Goal: Task Accomplishment & Management: Manage account settings

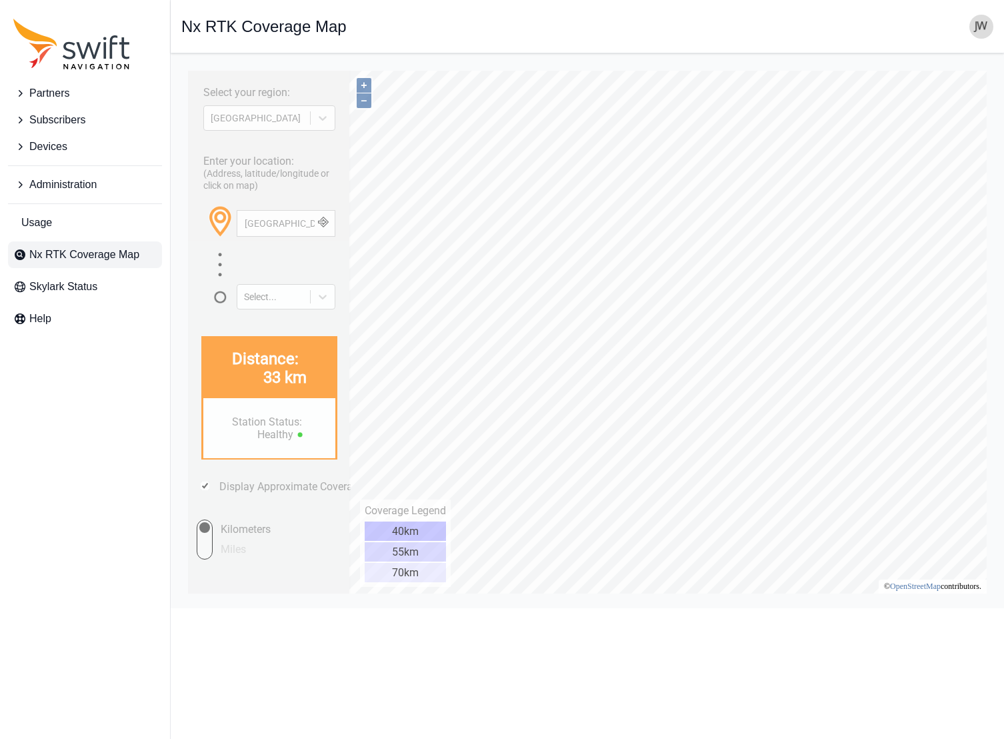
click at [64, 119] on span "Subscribers" at bounding box center [57, 120] width 56 height 16
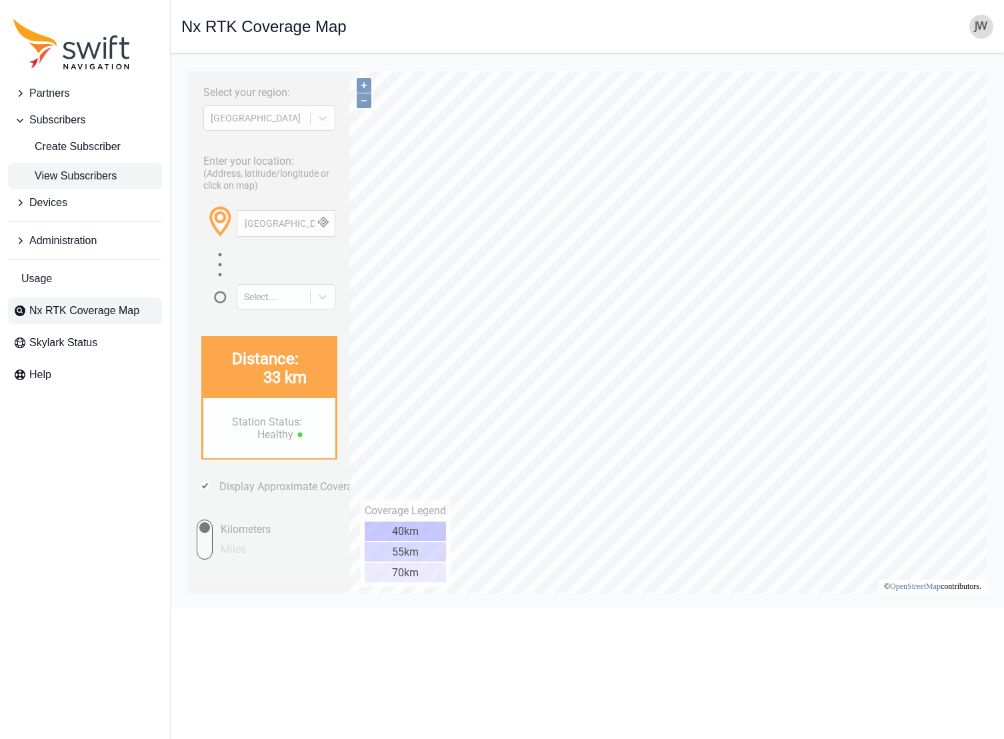
click at [65, 178] on span "View Subscribers" at bounding box center [64, 176] width 103 height 16
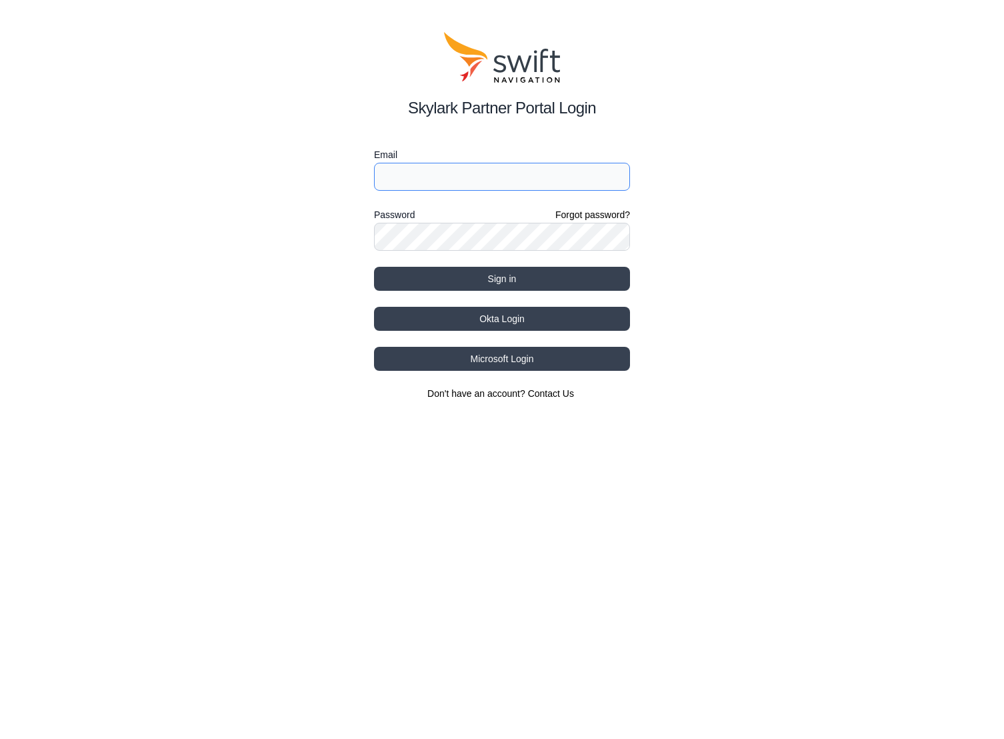
type input "[EMAIL_ADDRESS][DOMAIN_NAME]"
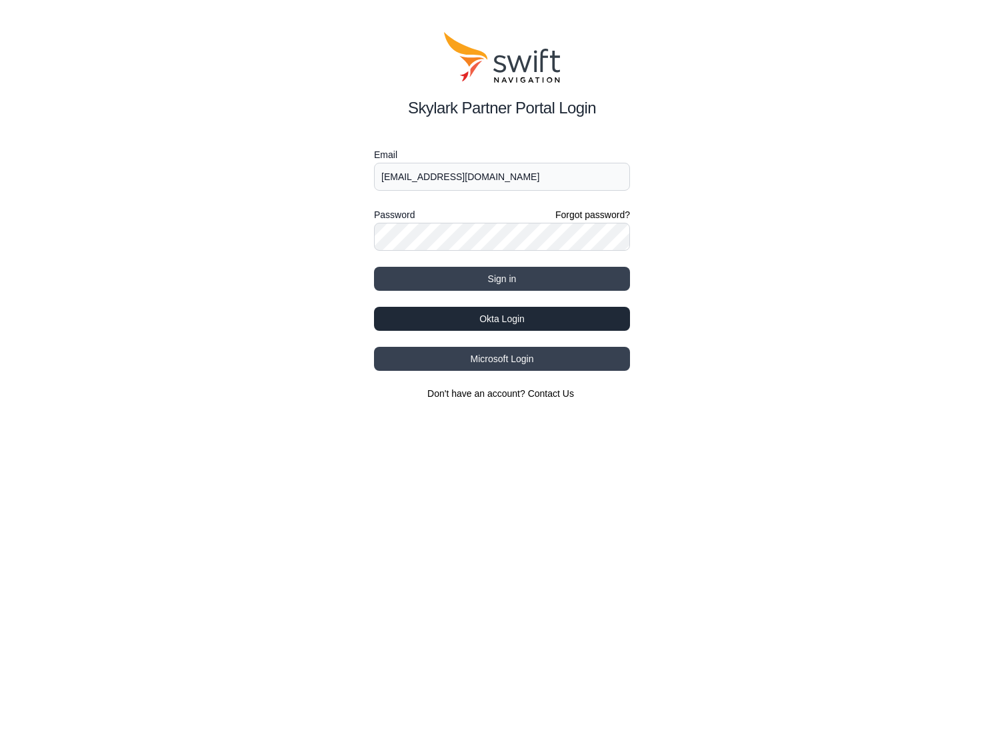
click at [521, 320] on button "Okta Login" at bounding box center [502, 319] width 256 height 24
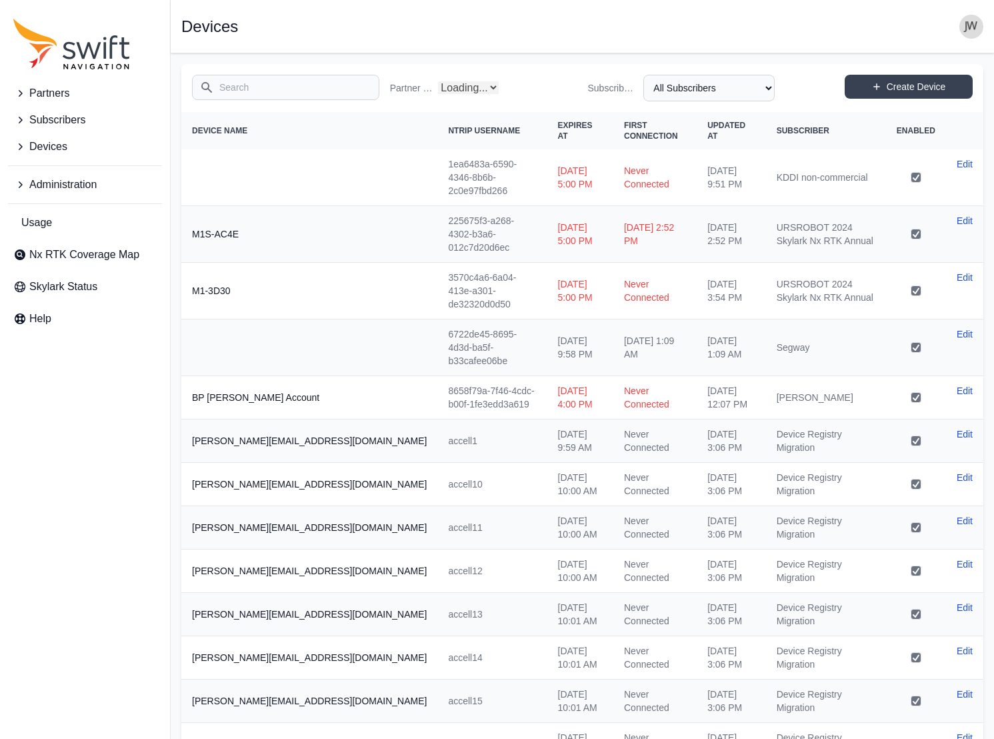
select select "Partner Name"
click at [290, 90] on input "Search" at bounding box center [285, 87] width 187 height 25
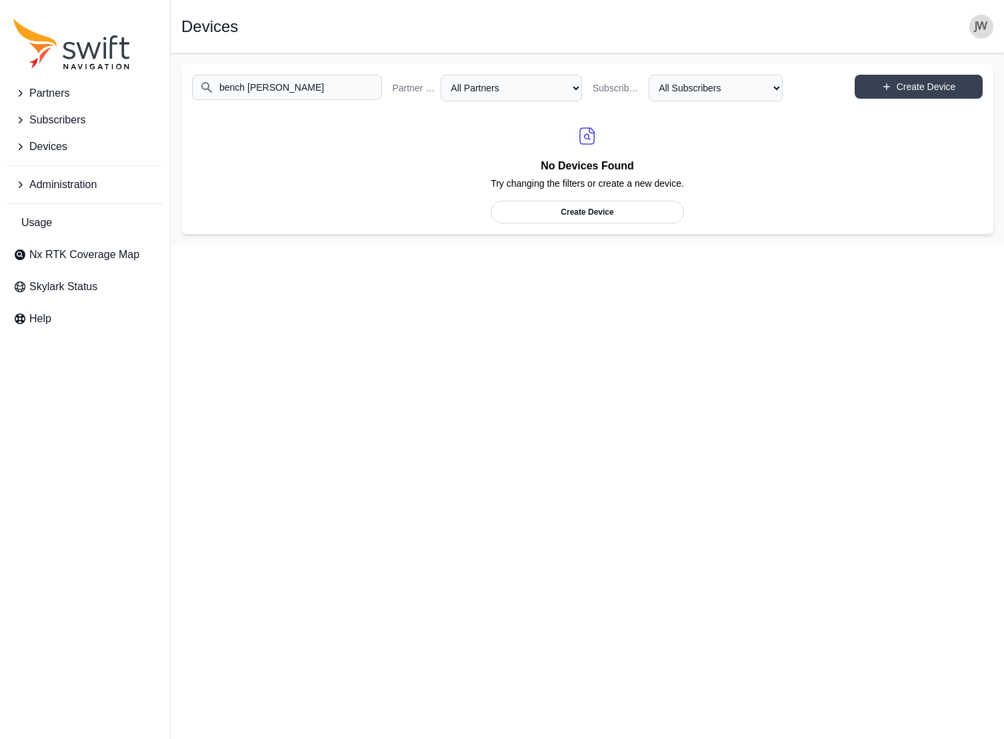
type input "bench [PERSON_NAME]"
select select "ab3272ce-40d0-4c94-a524-96a758ab755c"
drag, startPoint x: 305, startPoint y: 88, endPoint x: 126, endPoint y: 91, distance: 179.4
click at [126, 91] on div "Partners Subscribers Devices Administration Usage Nx RTK Coverage Map Skylark S…" at bounding box center [502, 148] width 1004 height 191
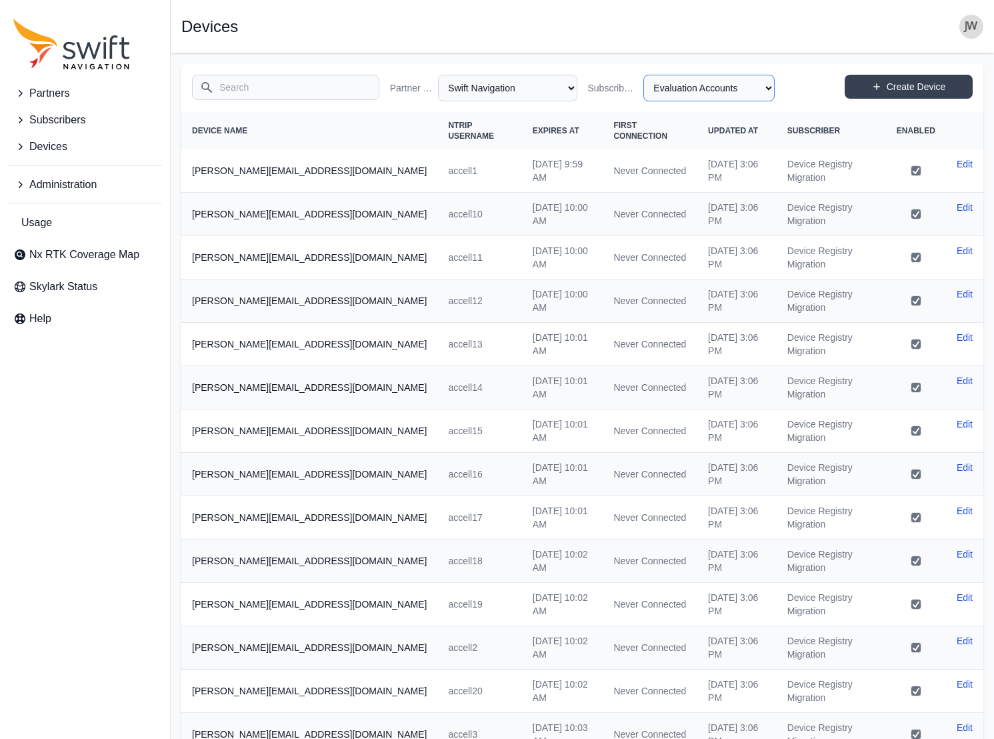
select select "8f022dce-3eb1-4943-ab46-3302f59893f0"
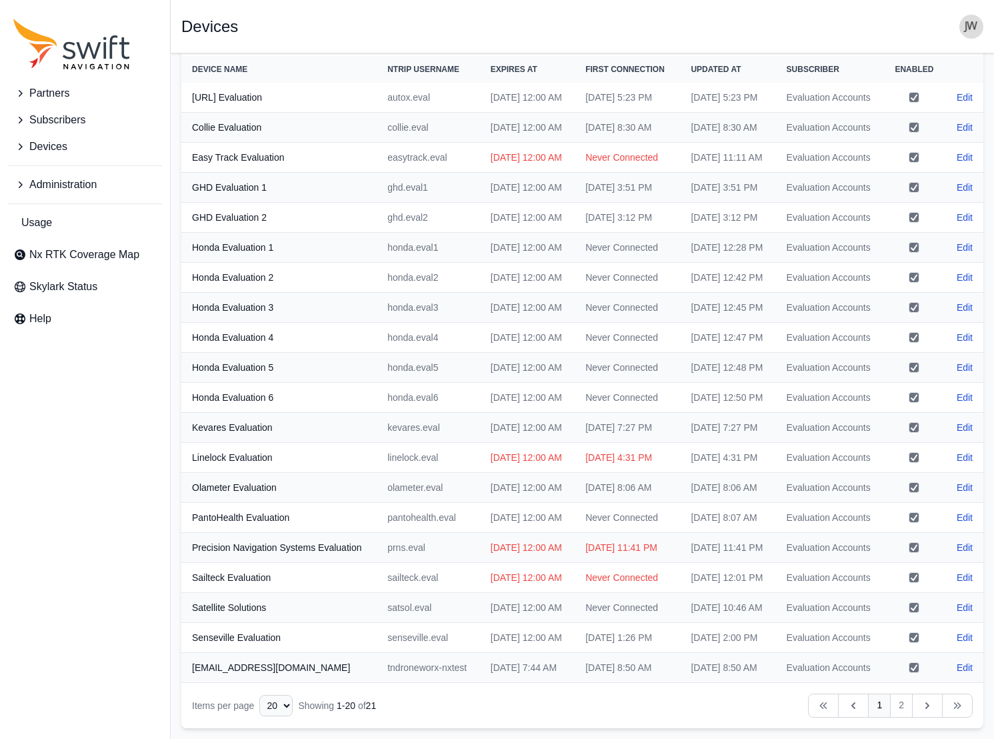
scroll to position [331, 0]
click at [921, 703] on icon "Table navigation" at bounding box center [927, 705] width 13 height 13
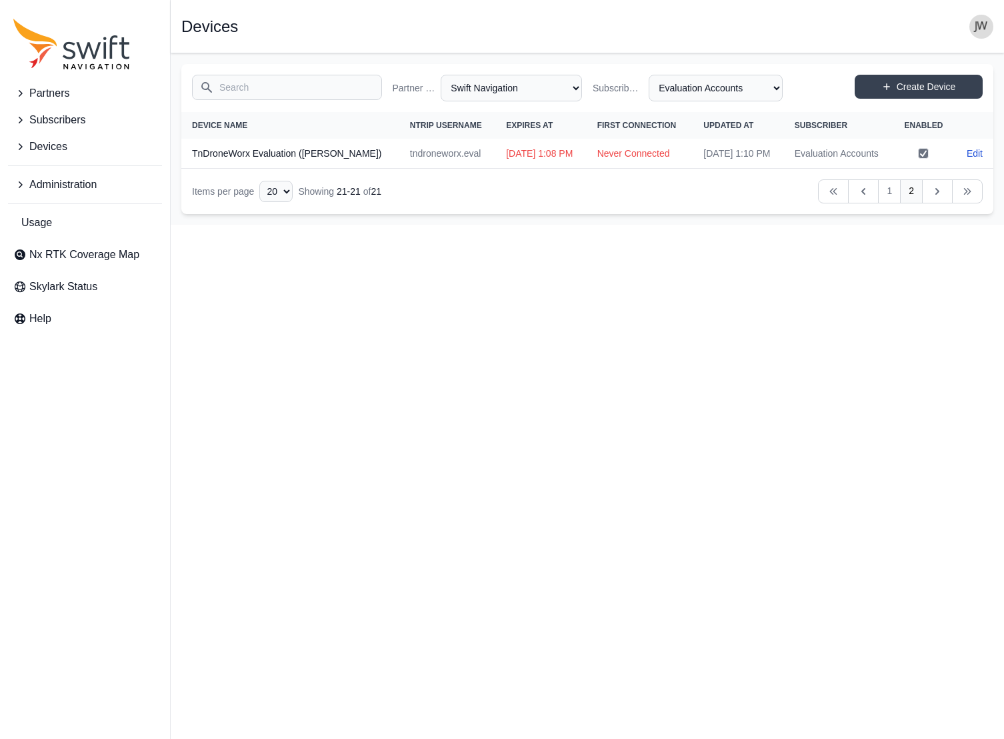
click at [64, 93] on span "Partners" at bounding box center [49, 93] width 40 height 16
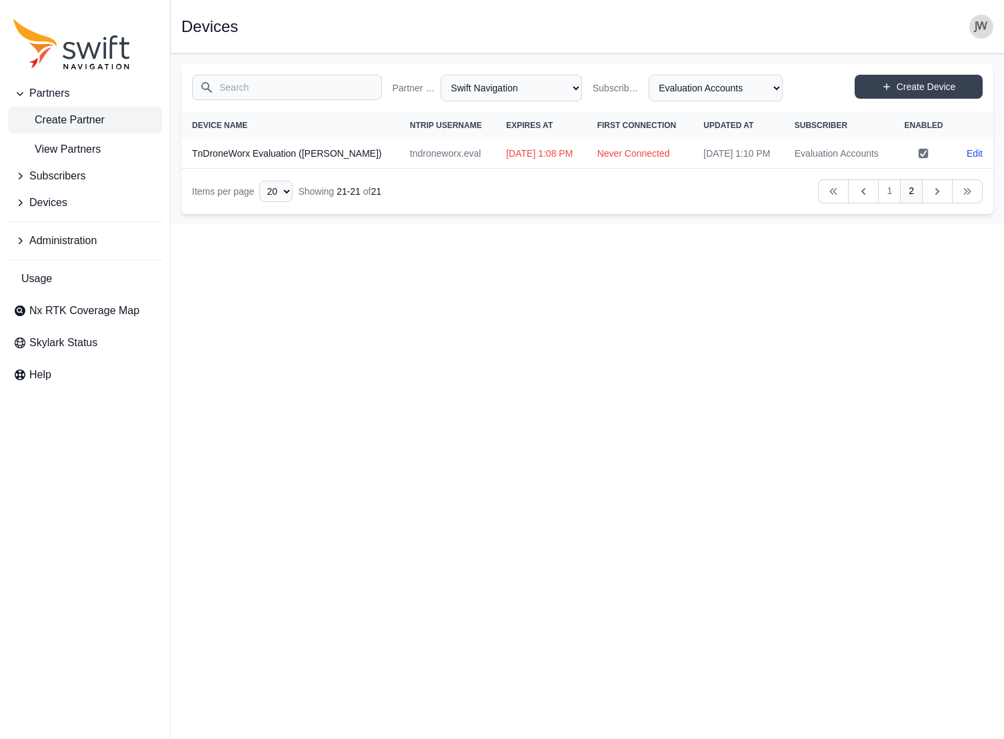
click at [69, 122] on span "Create Partner" at bounding box center [58, 120] width 91 height 16
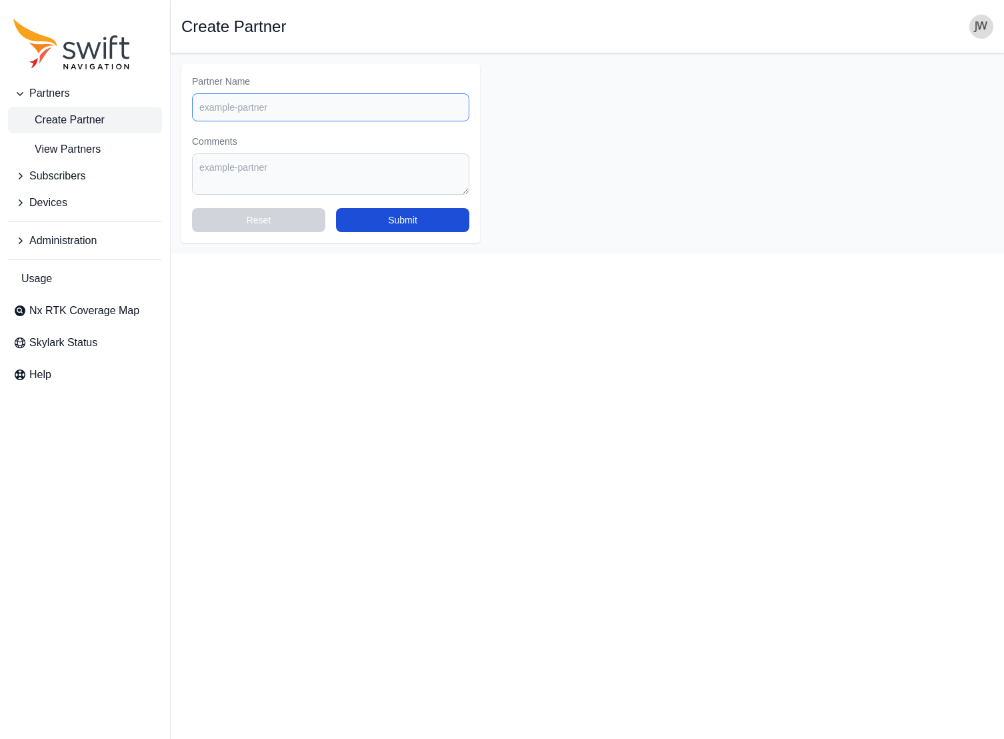
click at [237, 112] on input "Partner Name" at bounding box center [330, 107] width 277 height 28
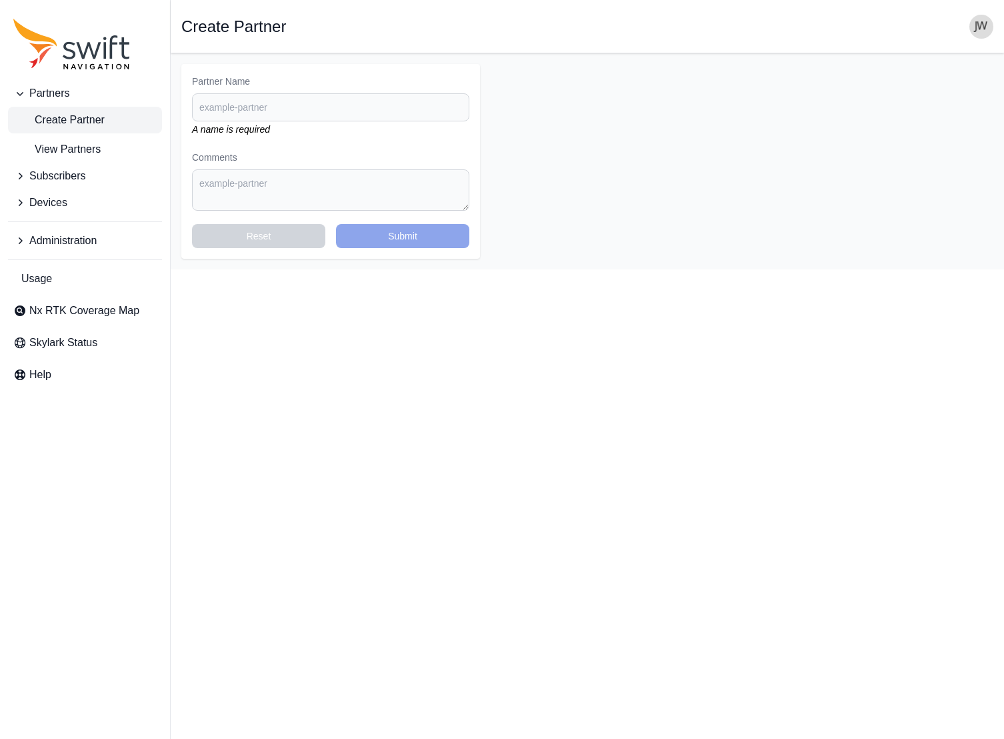
click at [41, 234] on span "Administration" at bounding box center [62, 241] width 67 height 16
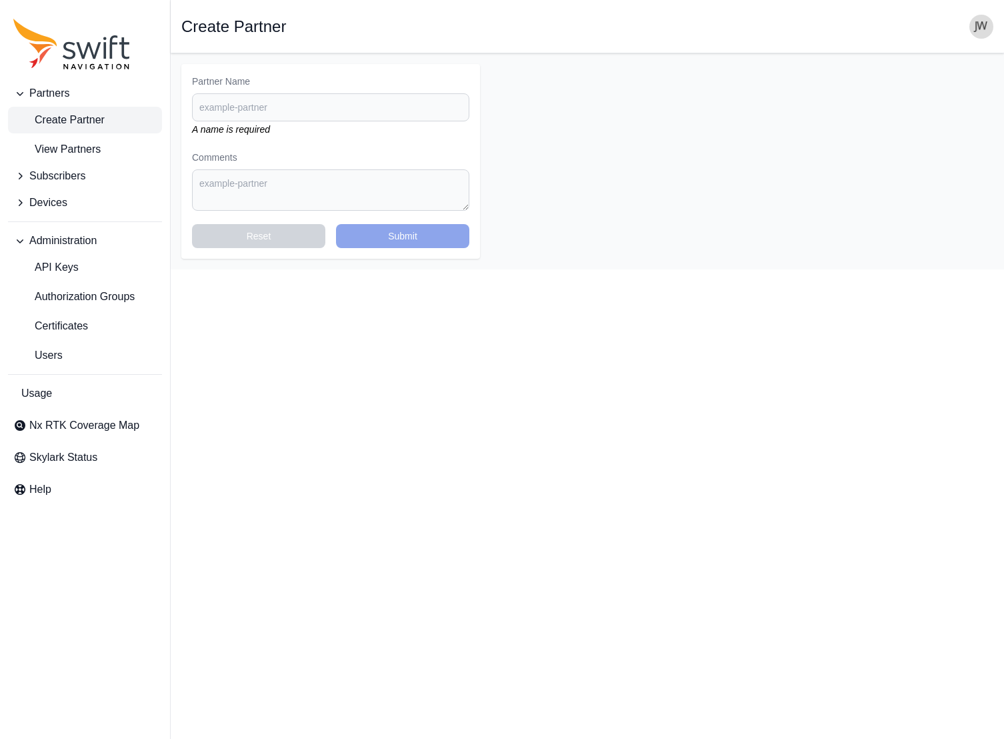
click at [59, 241] on span "Administration" at bounding box center [62, 241] width 67 height 16
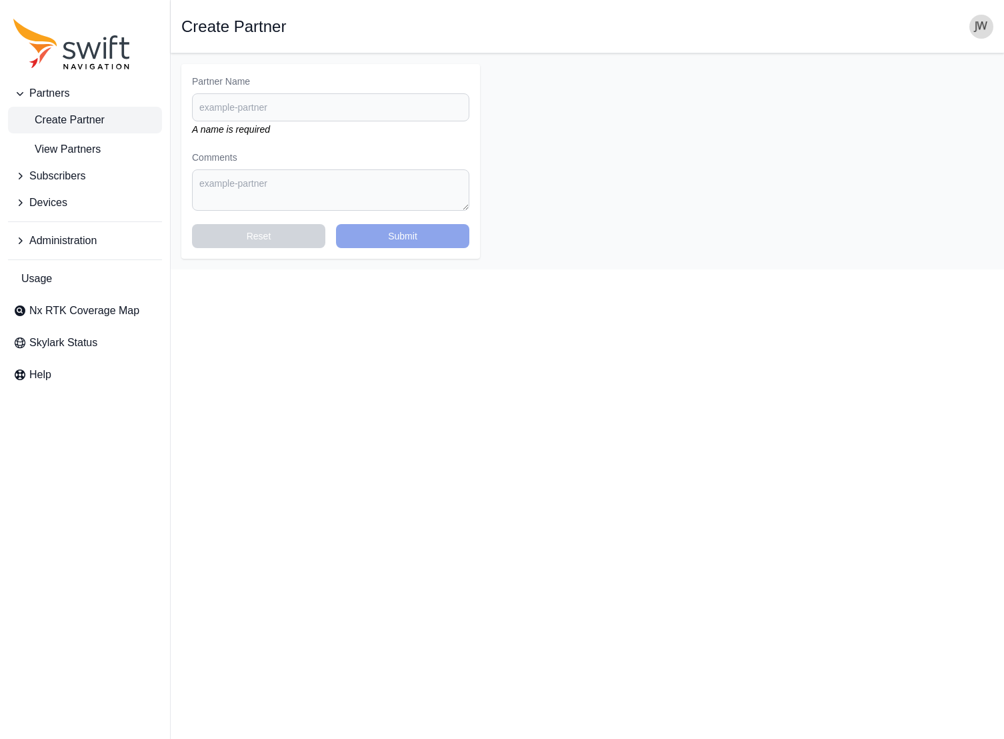
click at [979, 27] on img "button" at bounding box center [981, 27] width 24 height 24
click at [897, 105] on link "Administration" at bounding box center [929, 107] width 149 height 24
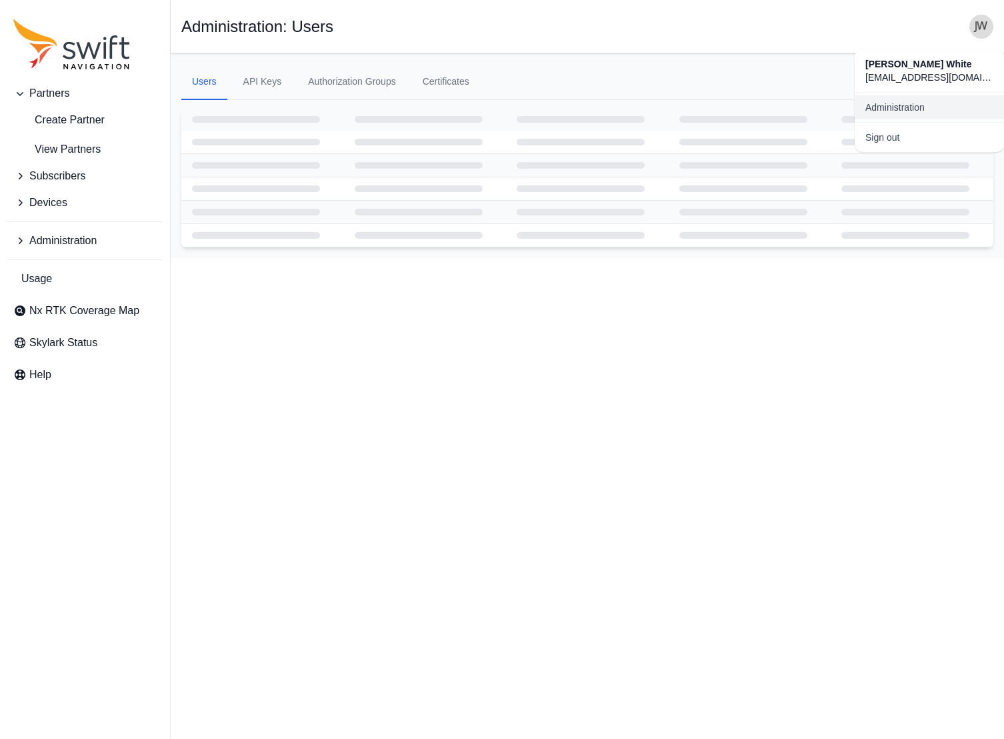
select select "ab3272ce-40d0-4c94-a524-96a758ab755c"
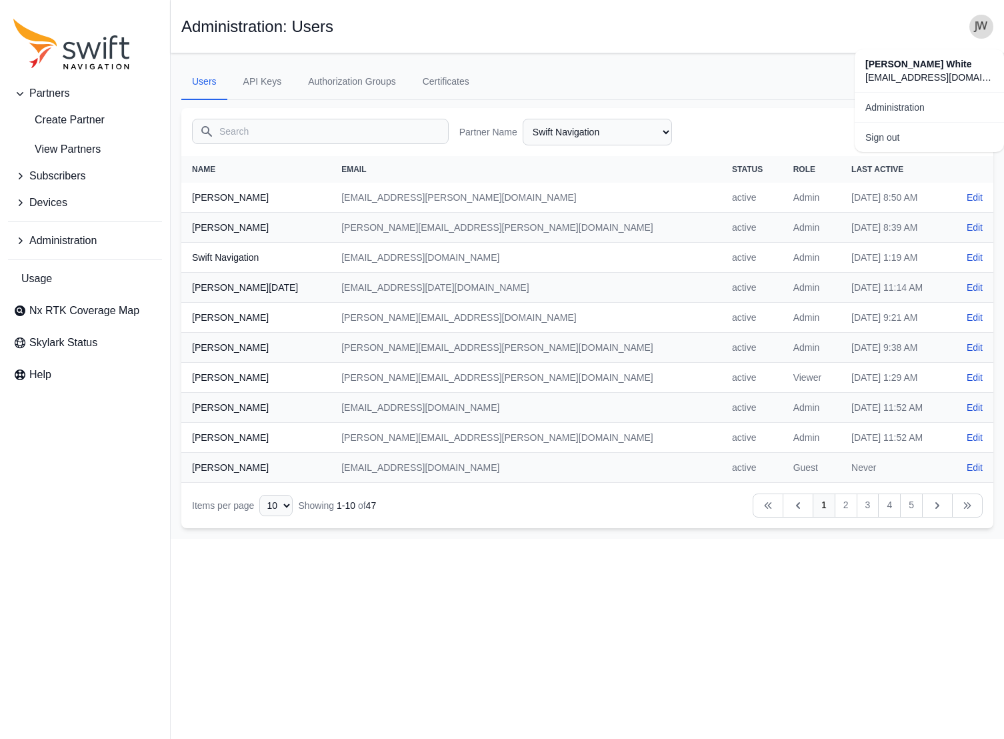
click at [74, 123] on div "Partners Create Partner View Partners Subscribers Devices Administration Usage …" at bounding box center [502, 295] width 1004 height 485
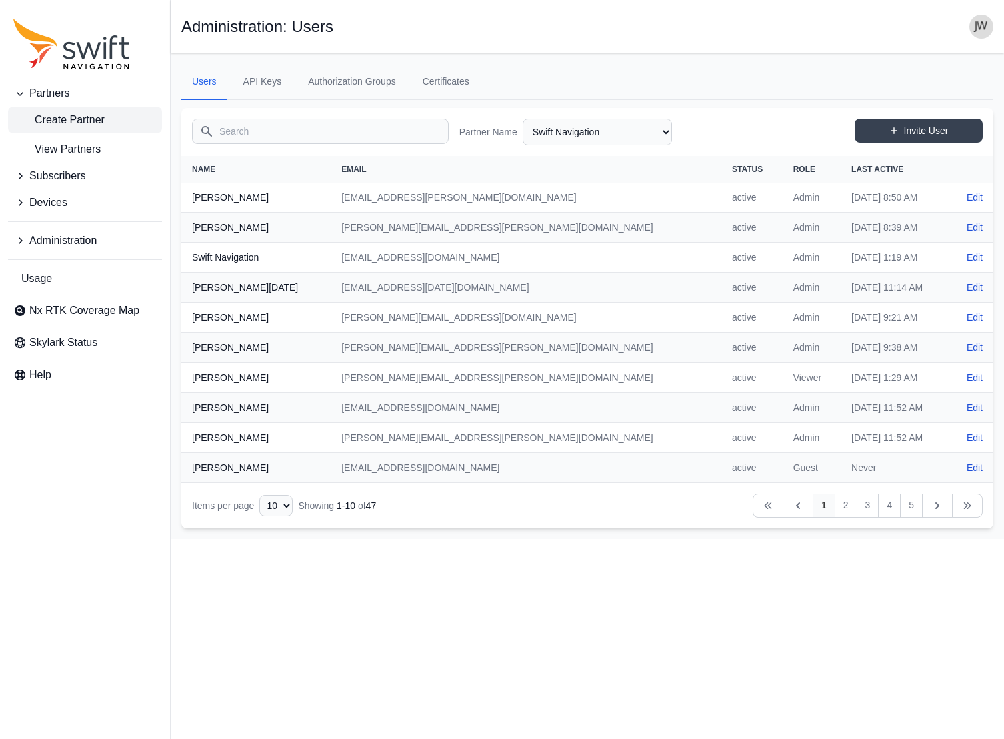
click at [76, 121] on span "Create Partner" at bounding box center [58, 120] width 91 height 16
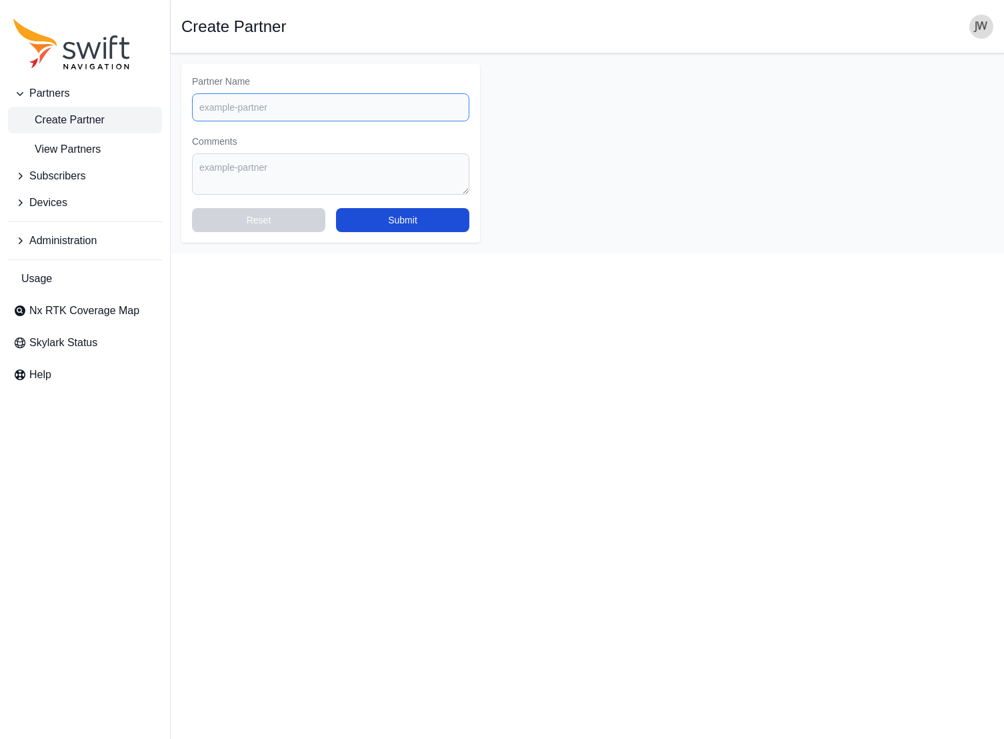
click at [224, 109] on input "Partner Name" at bounding box center [330, 107] width 277 height 28
paste input "Bench Mark Equipment & Supplies Inc."
type input "Bench Mark Equipment & Supplies Inc."
click at [221, 163] on textarea "Comments" at bounding box center [330, 173] width 277 height 41
paste textarea "Bench Mark Equipment & Supplies Inc."
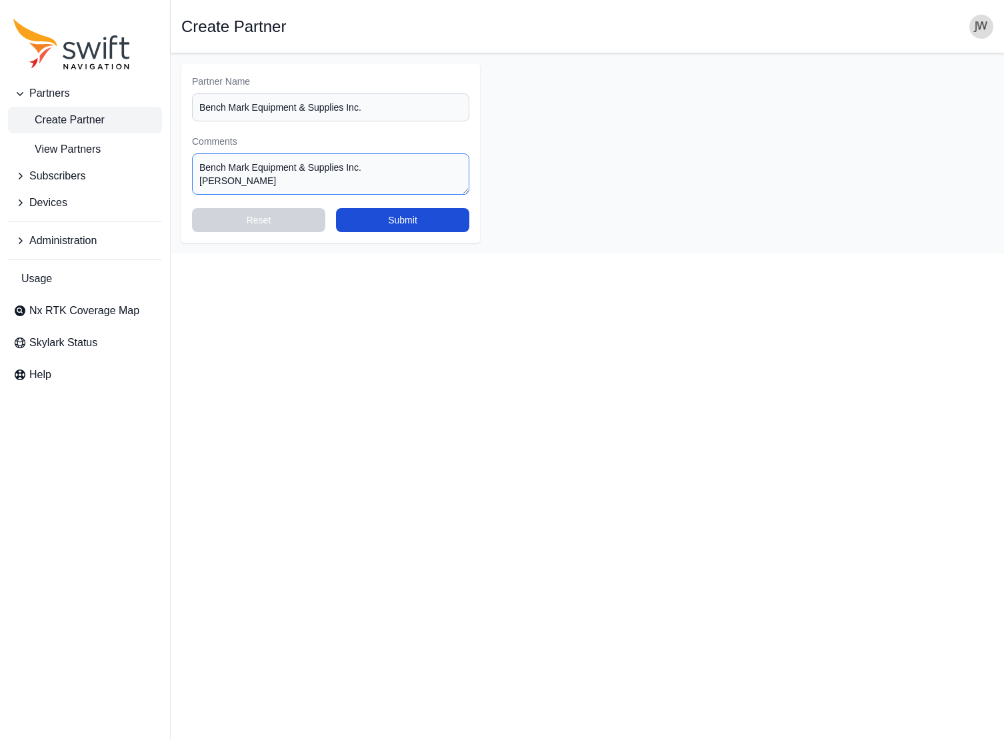
scroll to position [5, 0]
paste textarea "Bench Mark Equipment & Supplies Inc."
drag, startPoint x: 369, startPoint y: 189, endPoint x: 161, endPoint y: 185, distance: 208.7
click at [161, 185] on div "Partners Create Partner View Partners Subscribers Devices Administration Usage …" at bounding box center [502, 153] width 1004 height 200
paste textarea "[PERSON_NAME][EMAIL_ADDRESS][DOMAIN_NAME]"
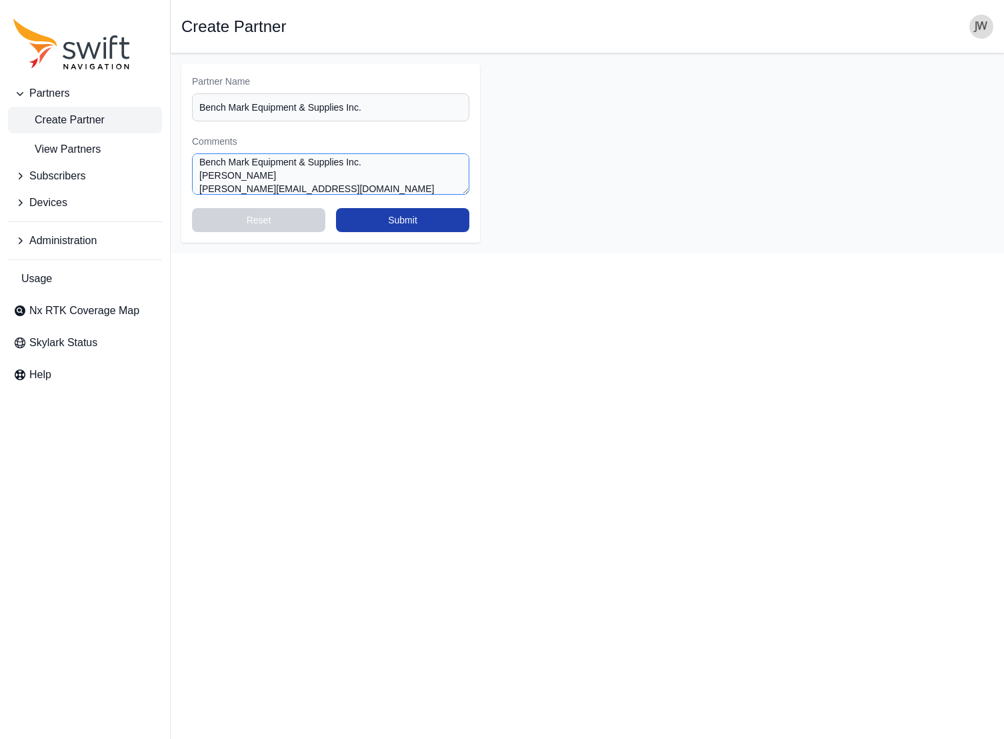
type textarea "Bench Mark Equipment & Supplies Inc. [PERSON_NAME] [PERSON_NAME][EMAIL_ADDRESS]…"
click at [395, 218] on button "Submit" at bounding box center [402, 220] width 133 height 24
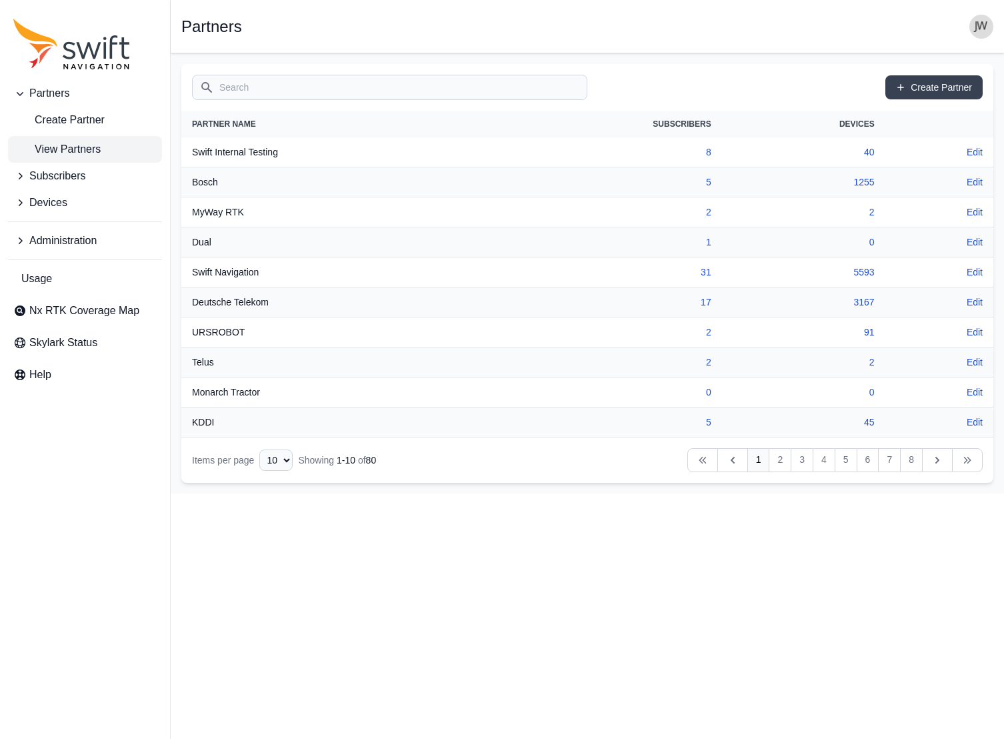
click at [340, 89] on input "Search" at bounding box center [389, 87] width 395 height 25
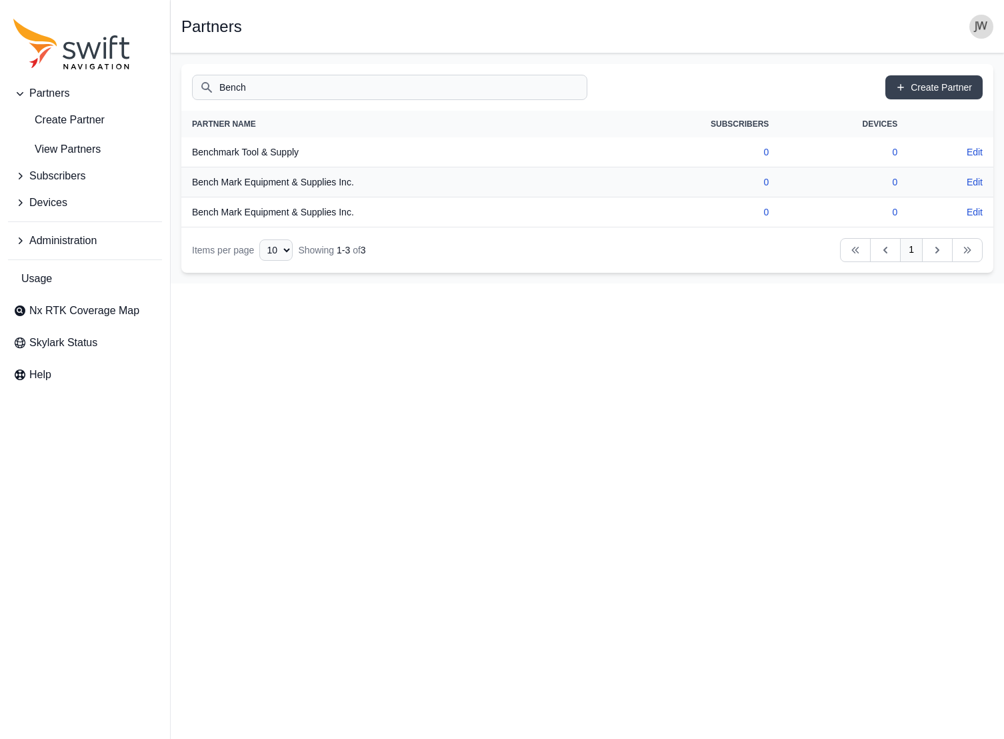
click at [431, 88] on input "Bench" at bounding box center [389, 87] width 395 height 25
type input "Bench"
click at [279, 217] on th "Bench Mark Equipment & Supplies Inc." at bounding box center [389, 212] width 417 height 30
click at [281, 213] on th "Bench Mark Equipment & Supplies Inc." at bounding box center [389, 212] width 417 height 30
click at [972, 211] on link "Edit" at bounding box center [975, 211] width 16 height 13
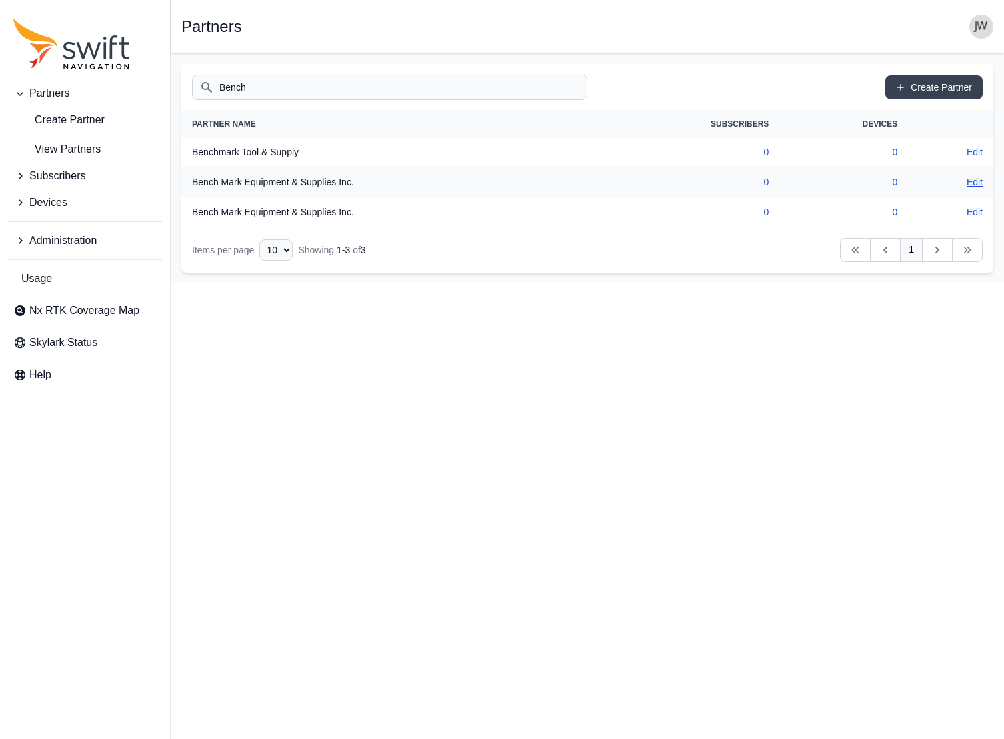
click at [976, 181] on link "Edit" at bounding box center [975, 181] width 16 height 13
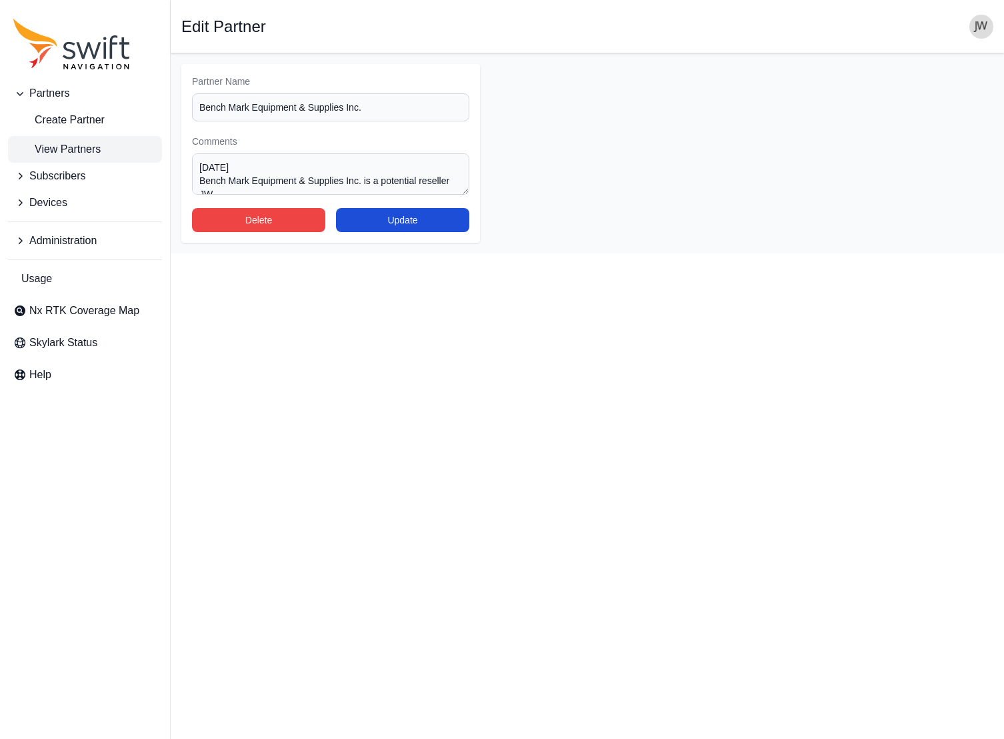
click at [56, 146] on span "View Partners" at bounding box center [56, 149] width 87 height 16
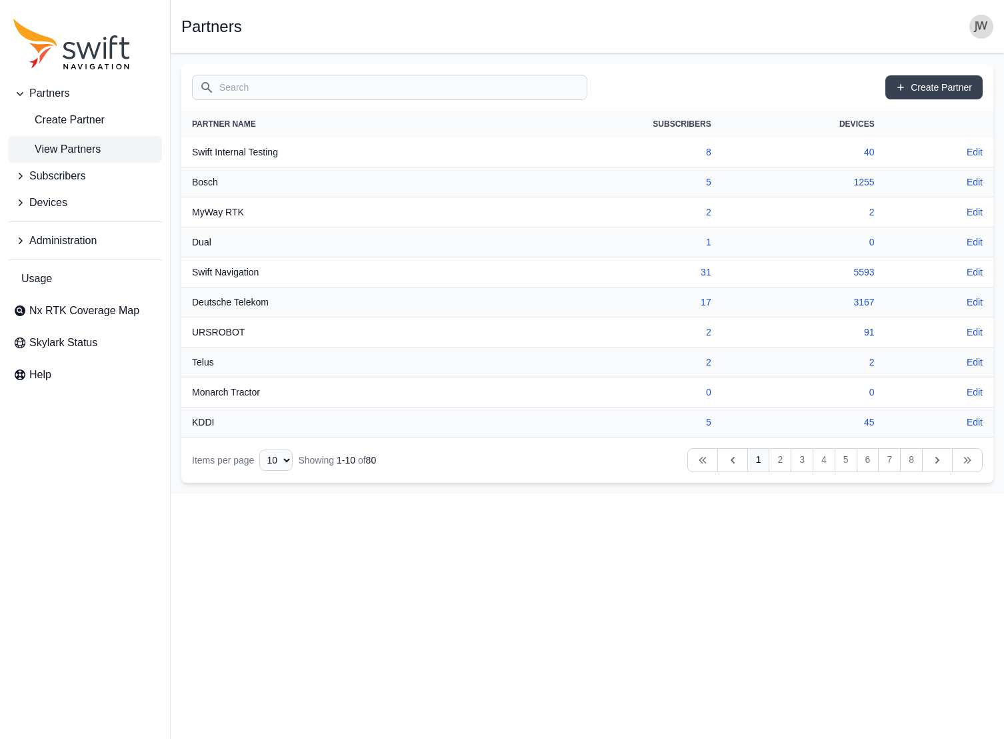
click at [258, 92] on input "Search" at bounding box center [389, 87] width 395 height 25
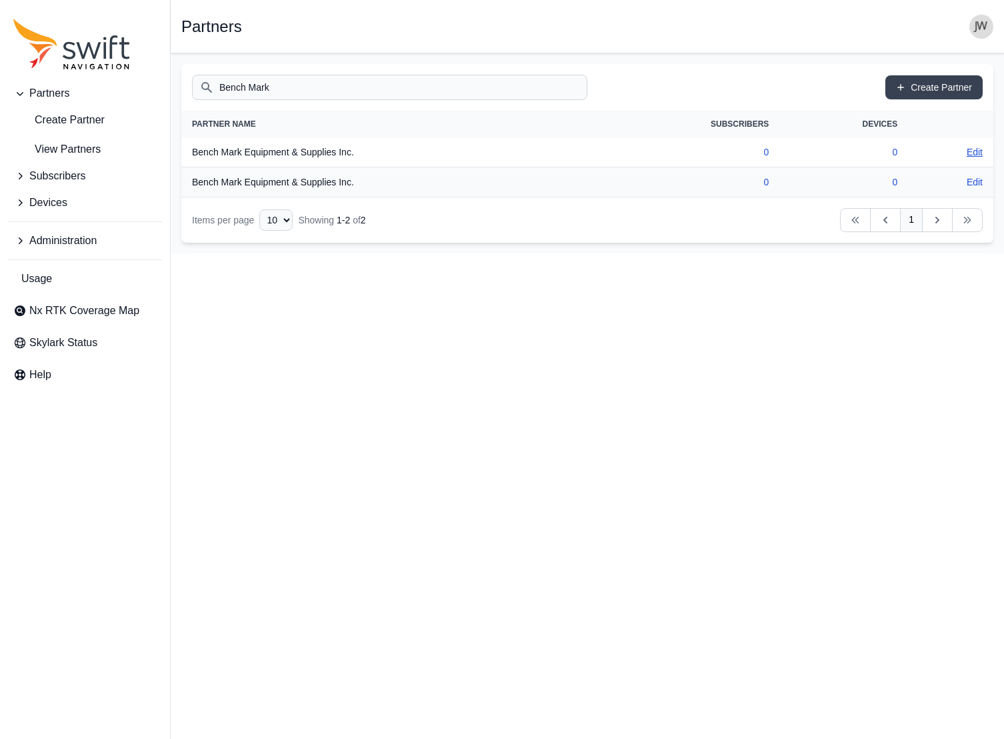
type input "Bench Mark"
click at [977, 152] on link "Edit" at bounding box center [975, 151] width 16 height 13
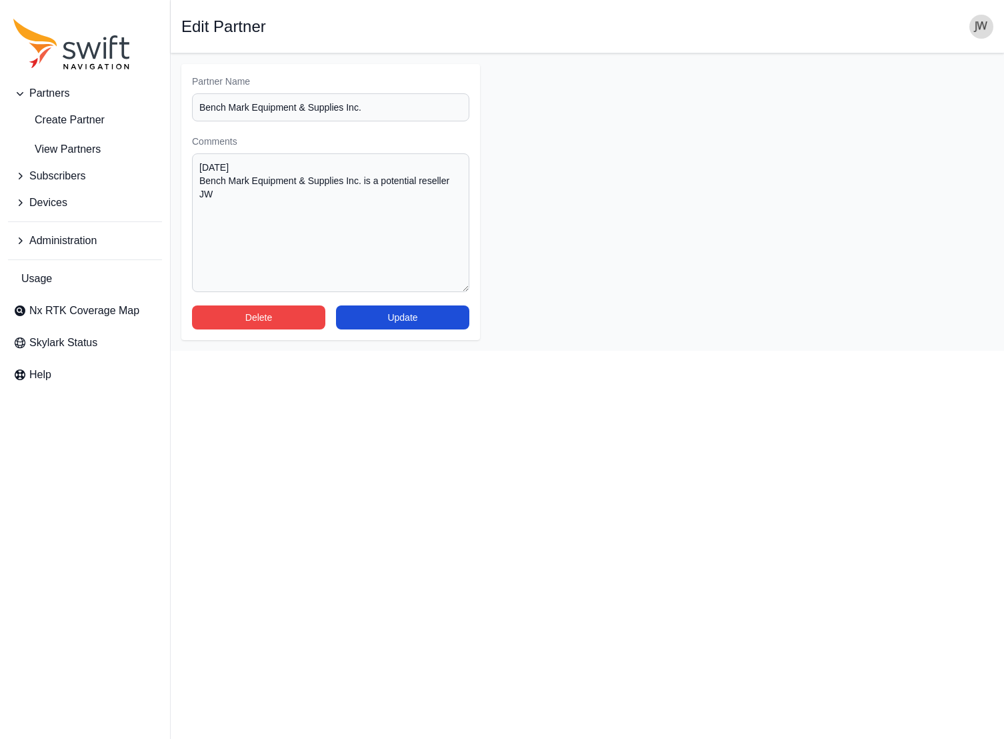
click at [475, 297] on form "Partner Name Bench Mark Equipment & Supplies Inc. Comments [DATE] Bench Mark Eq…" at bounding box center [330, 202] width 299 height 276
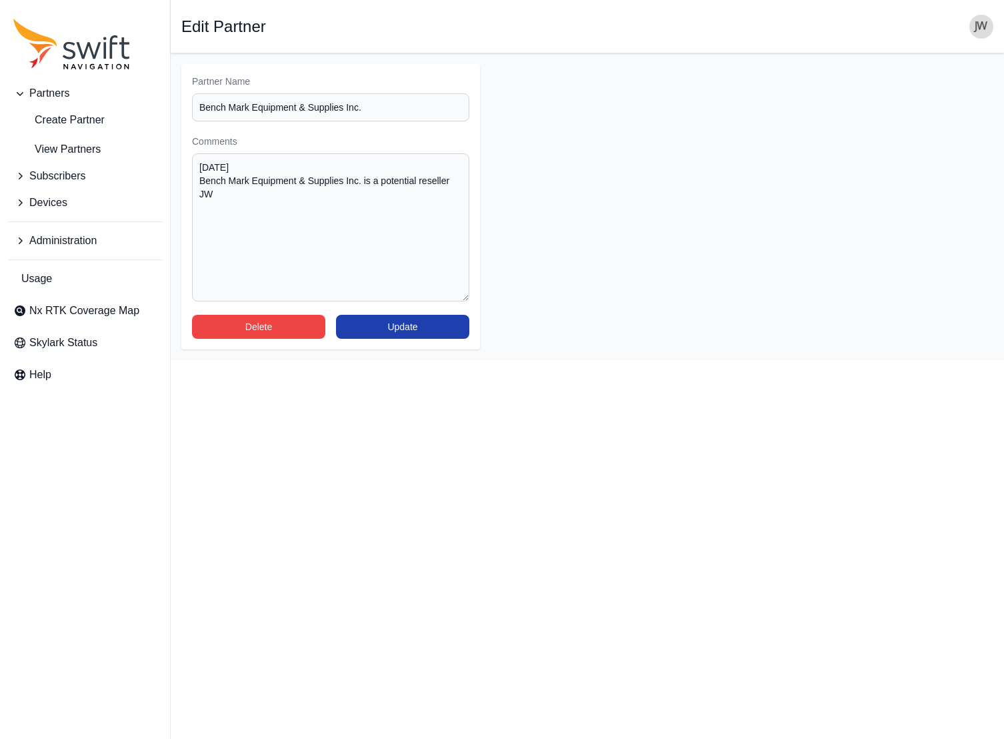
click at [413, 325] on button "Update" at bounding box center [402, 327] width 133 height 24
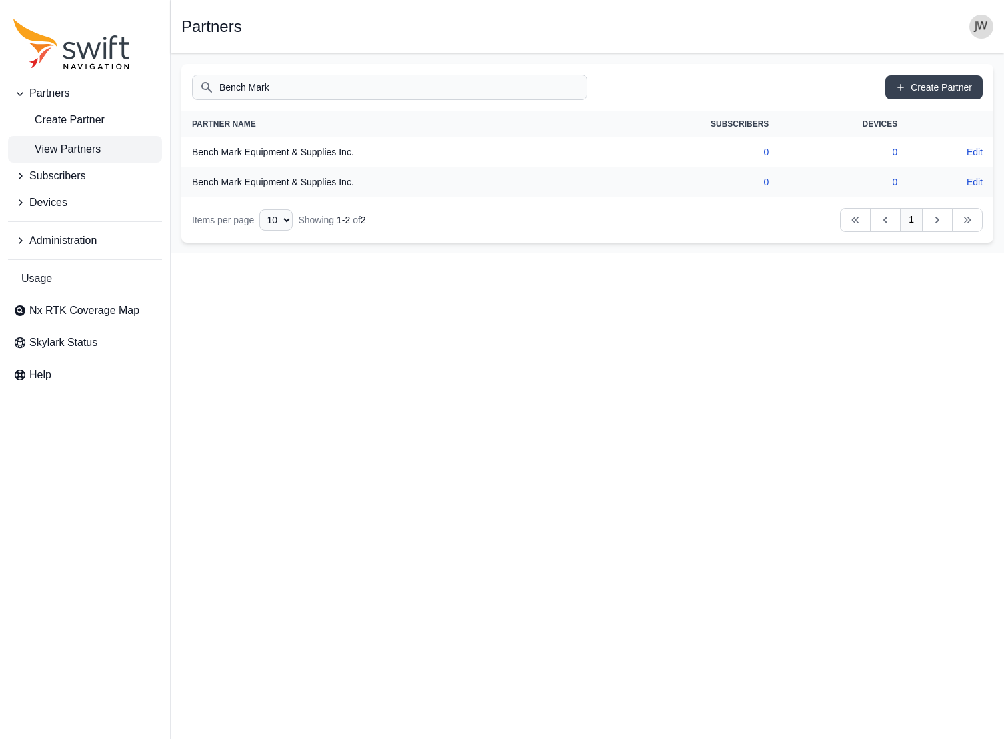
click at [77, 143] on span "View Partners" at bounding box center [56, 149] width 87 height 16
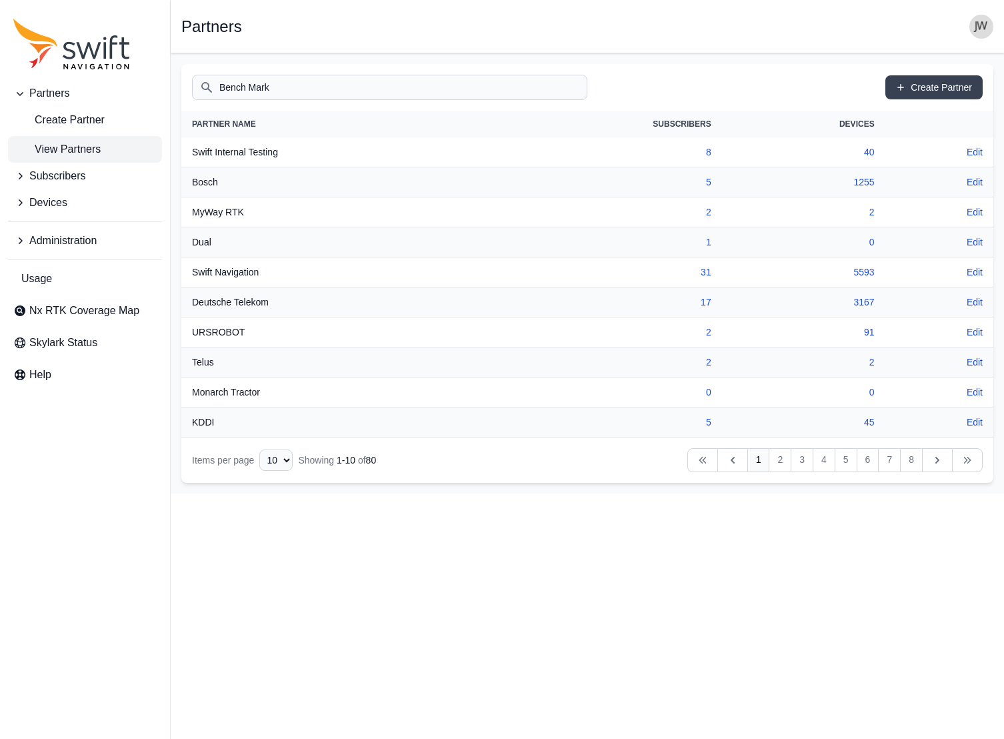
click at [306, 86] on input "Bench Mark" at bounding box center [389, 87] width 395 height 25
click at [55, 91] on span "Partners" at bounding box center [49, 93] width 40 height 16
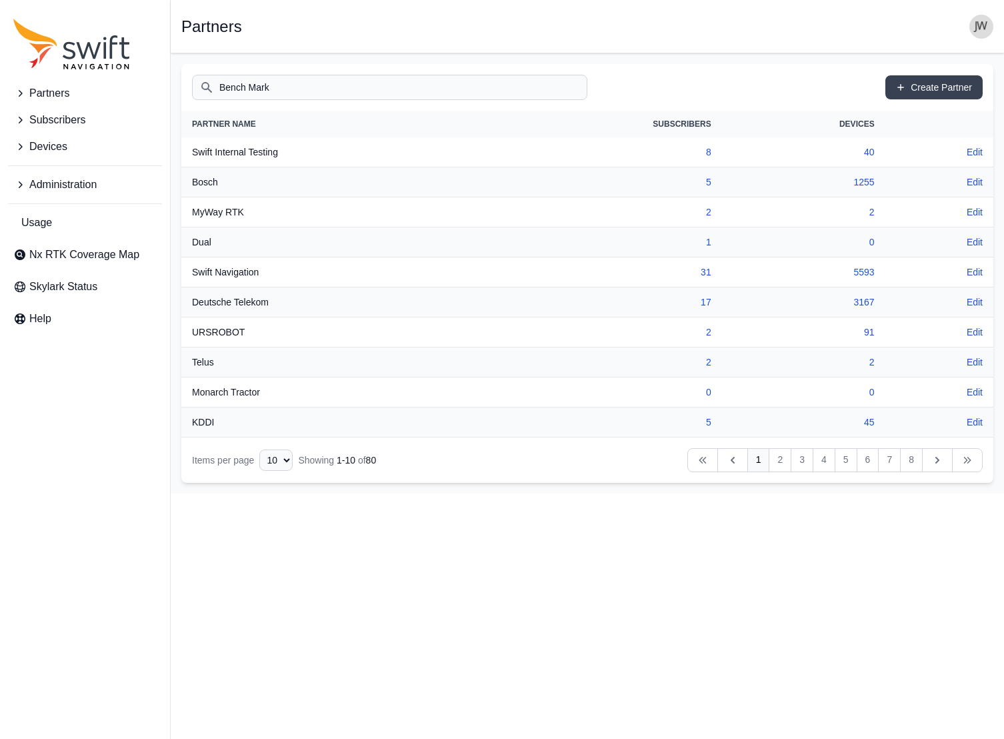
click at [63, 117] on span "Subscribers" at bounding box center [57, 120] width 56 height 16
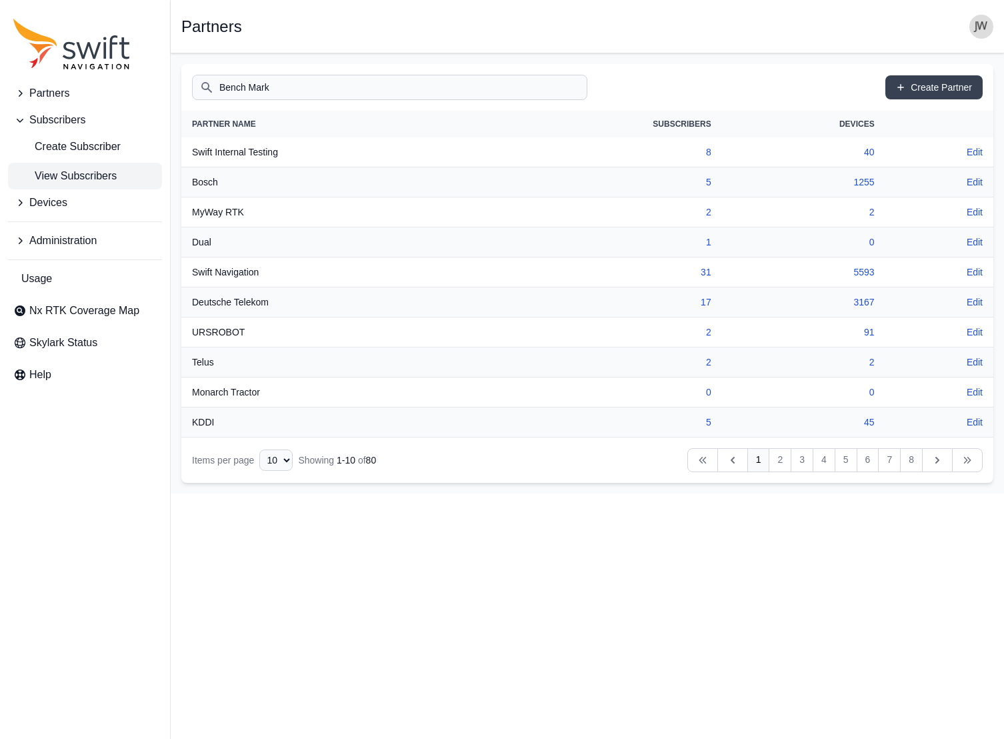
click at [74, 175] on span "View Subscribers" at bounding box center [64, 176] width 103 height 16
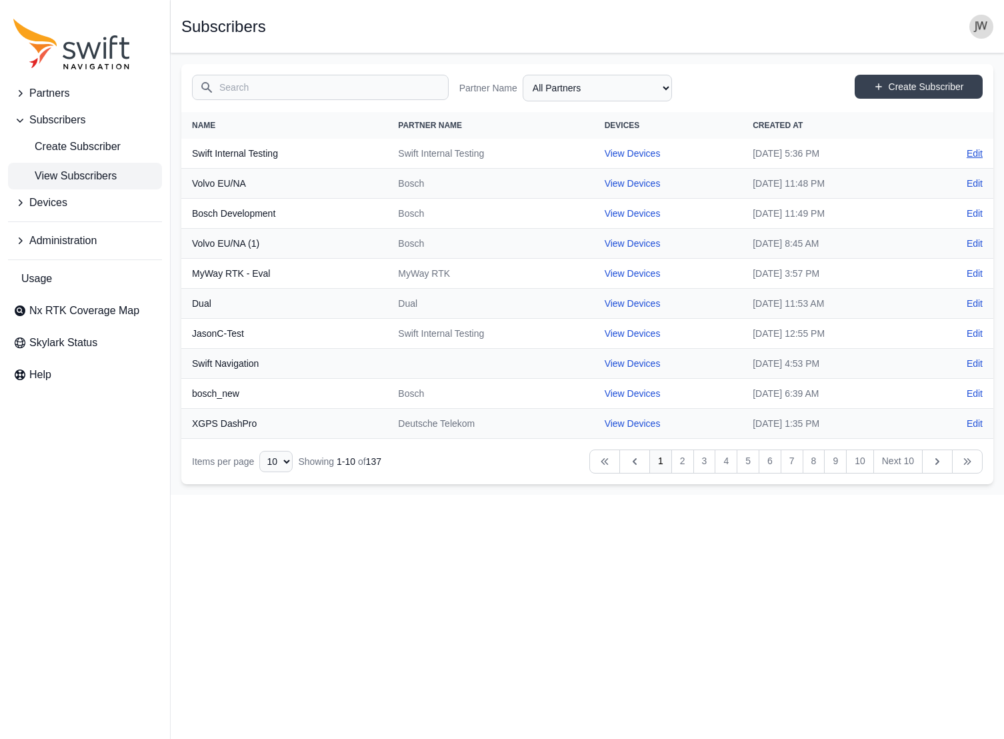
click at [973, 149] on link "Edit" at bounding box center [975, 153] width 16 height 13
select select "fe8ed8b0-4292-4c3c-95b1-9b2e54ee9648"
select select "53563edc-8144-4862-b7e6-e5c5ec3b534e"
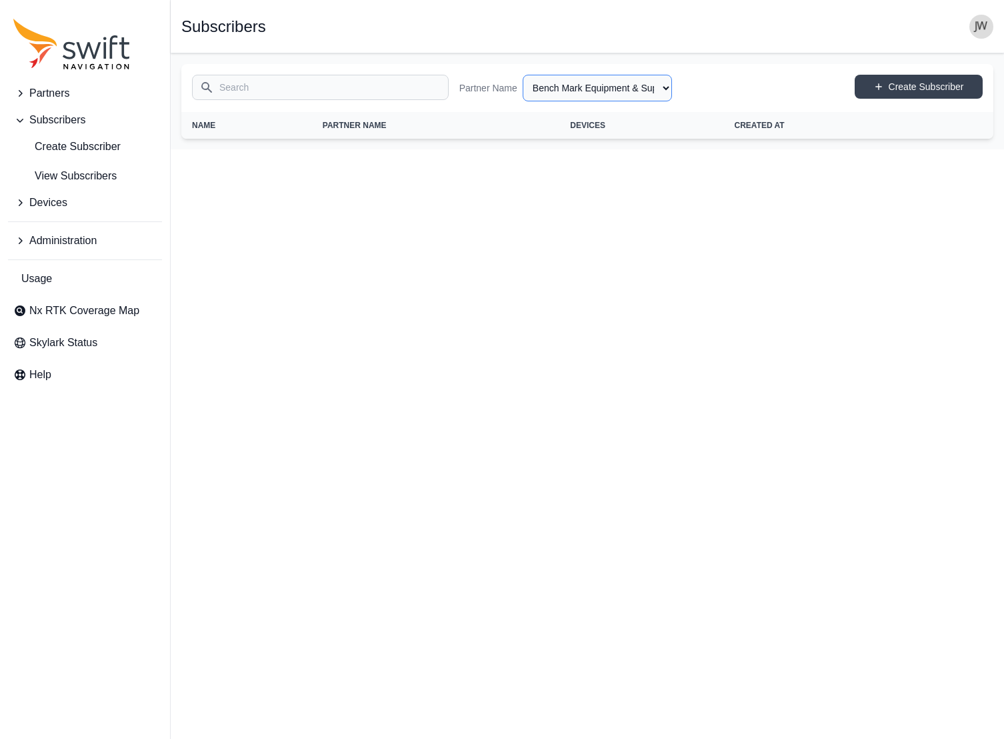
select select "Partner Name"
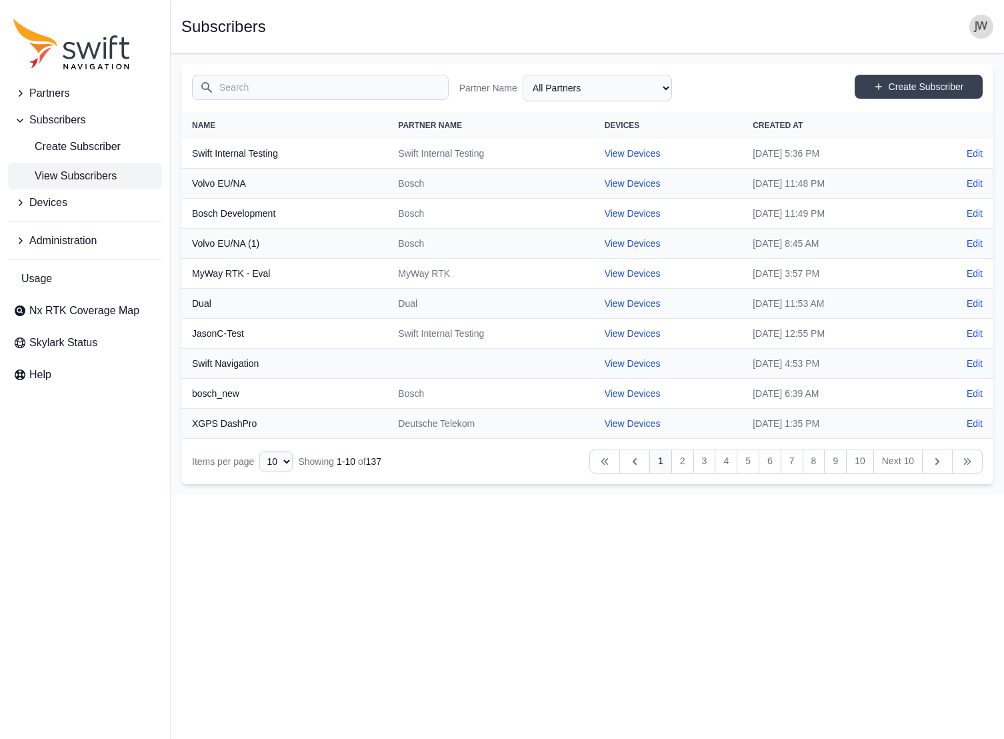
click at [237, 92] on input "Search" at bounding box center [320, 87] width 257 height 25
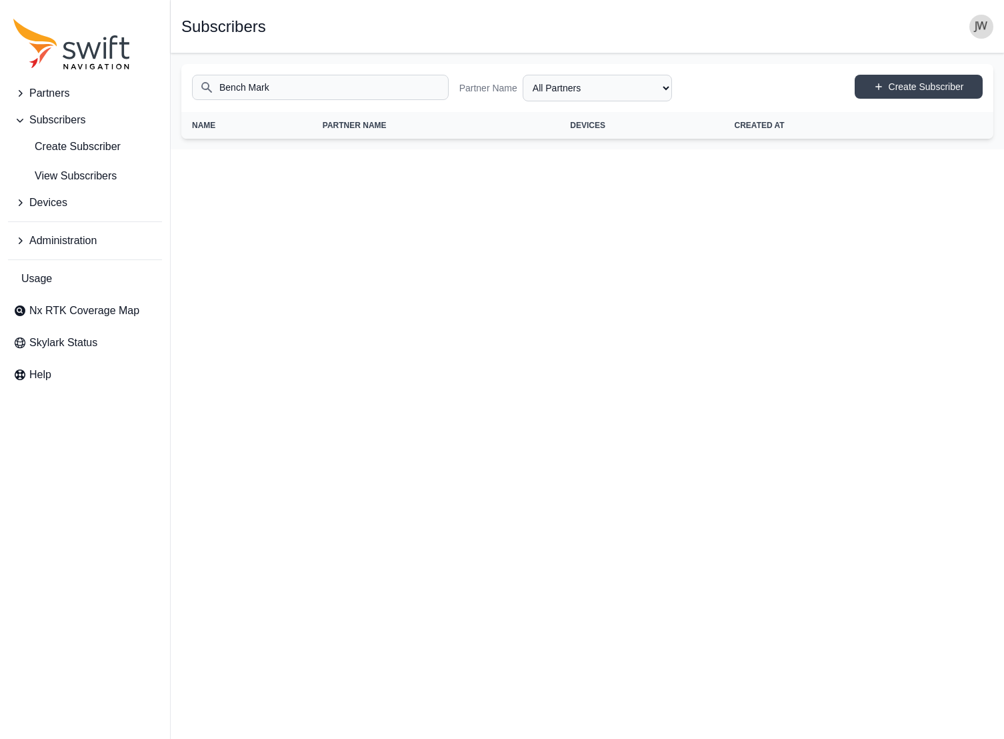
type input "Bench Mark"
click at [65, 94] on span "Partners" at bounding box center [49, 93] width 40 height 16
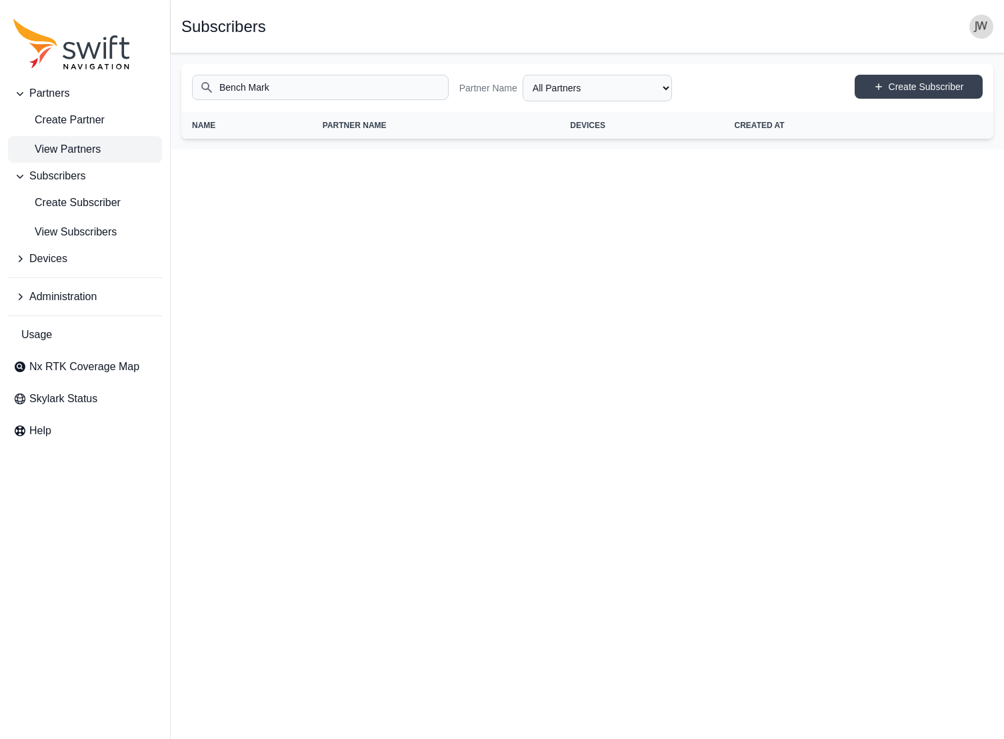
click at [60, 147] on span "View Partners" at bounding box center [56, 149] width 87 height 16
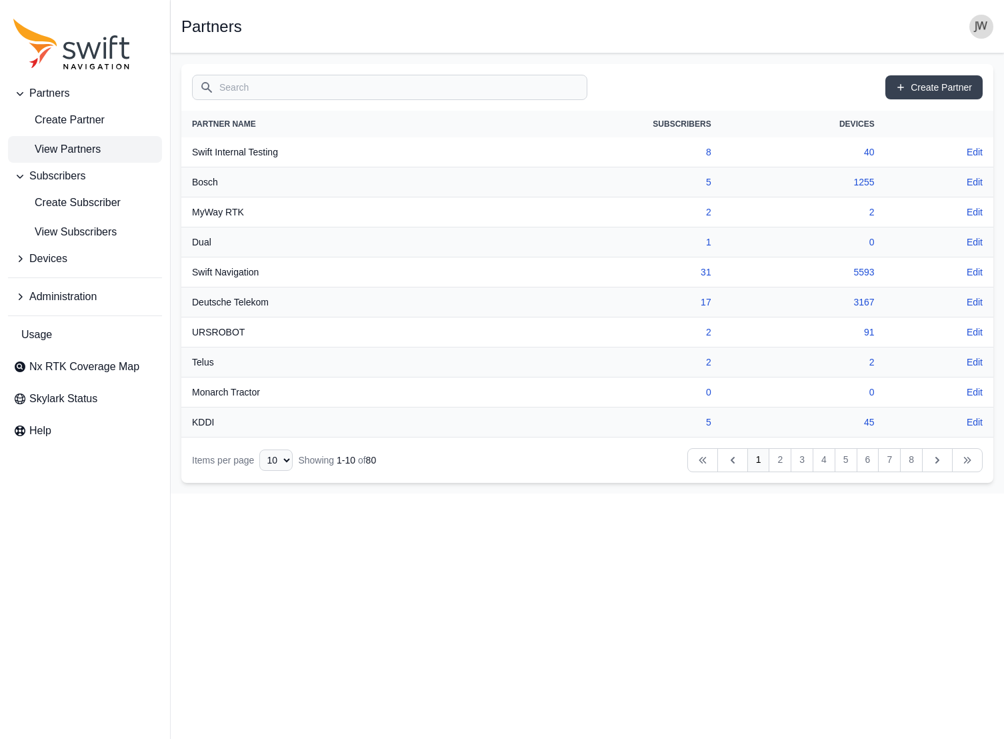
click at [269, 83] on input "Search" at bounding box center [389, 87] width 395 height 25
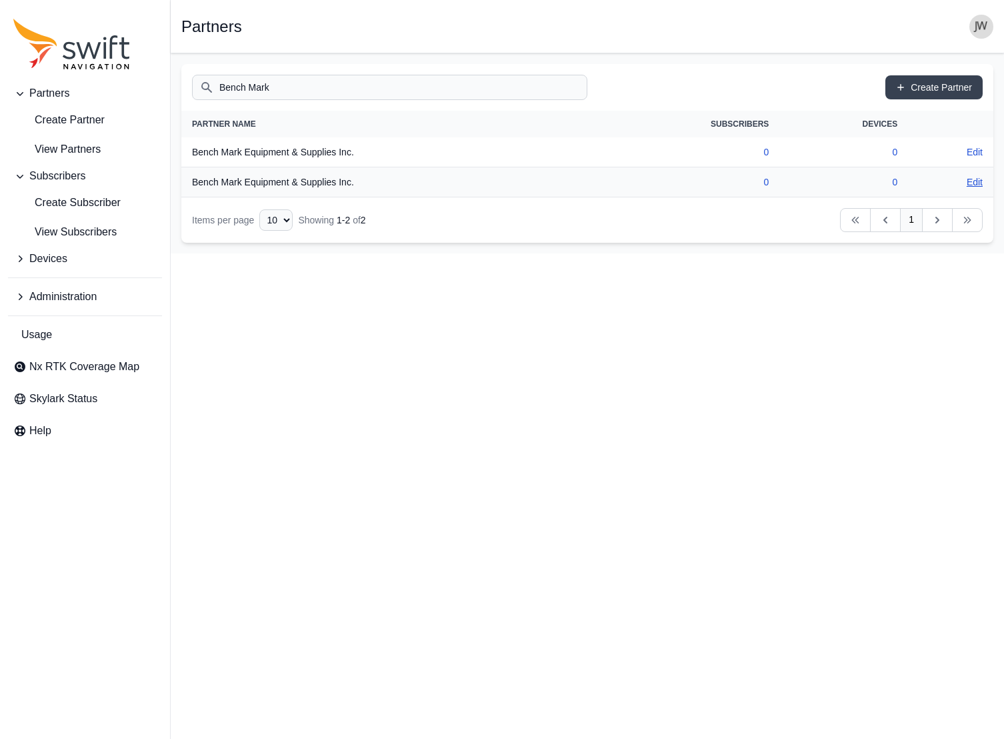
type input "Bench Mark"
click at [971, 181] on link "Edit" at bounding box center [975, 181] width 16 height 13
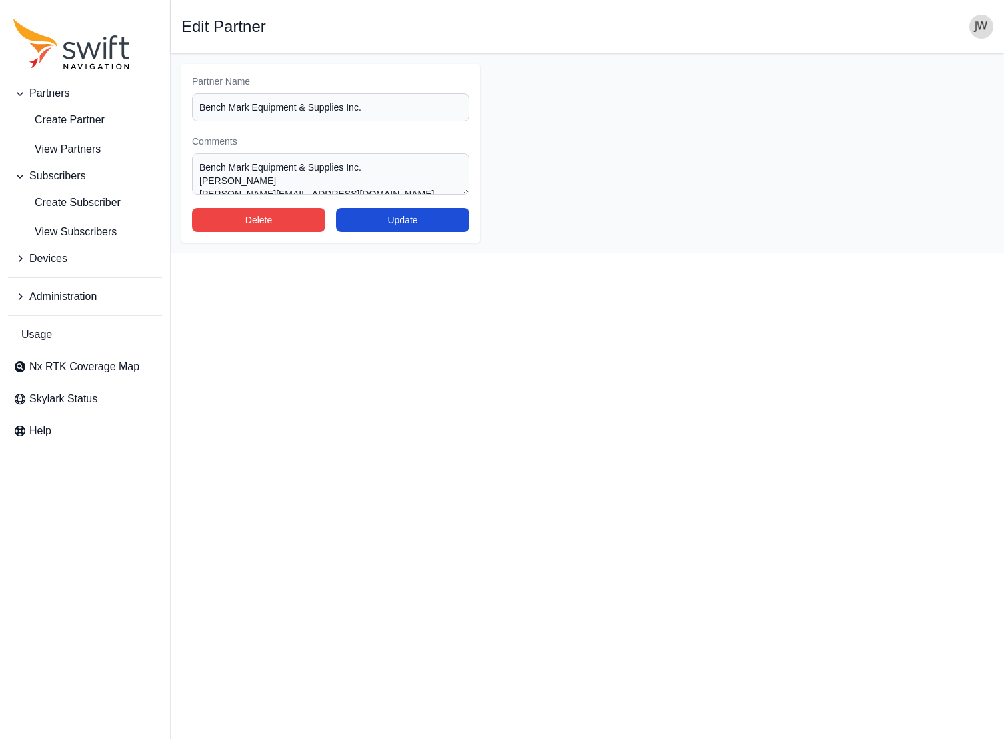
click at [295, 213] on button "Delete" at bounding box center [258, 220] width 133 height 24
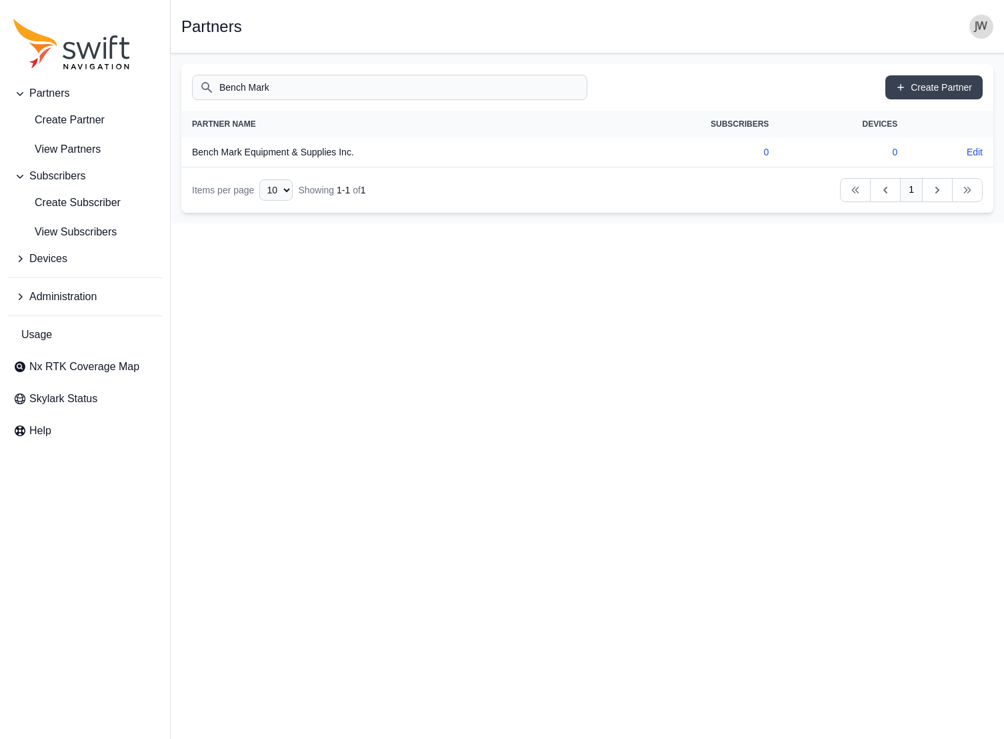
click at [305, 156] on th "Bench Mark Equipment & Supplies Inc." at bounding box center [389, 152] width 417 height 30
click at [87, 146] on span "View Partners" at bounding box center [56, 149] width 87 height 16
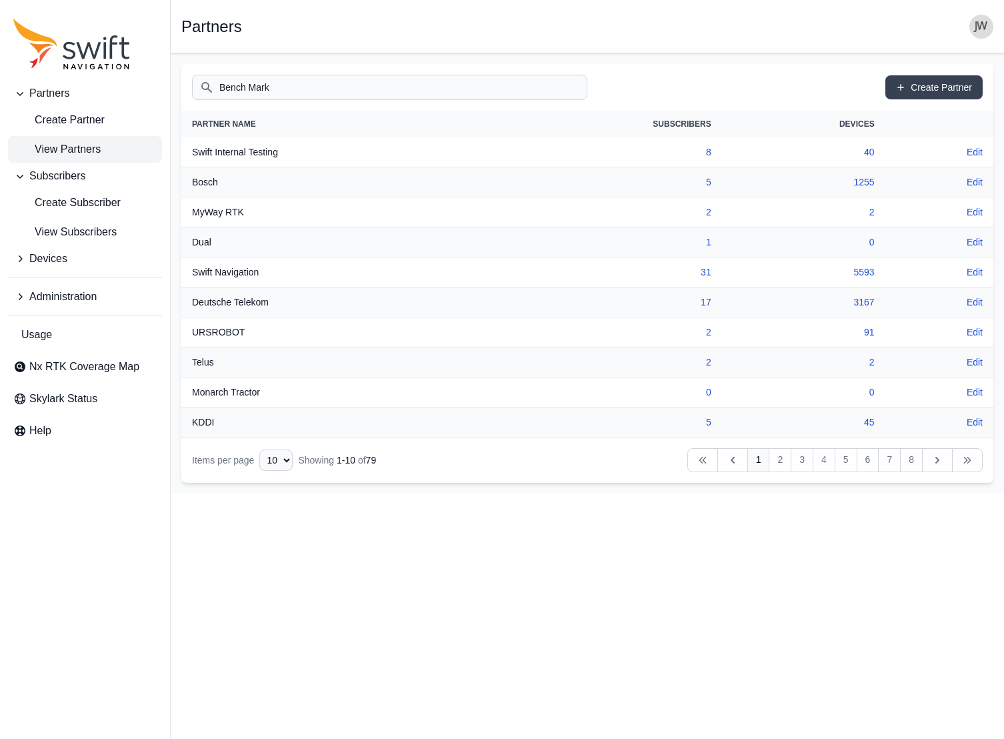
click at [300, 91] on input "Bench Mark" at bounding box center [389, 87] width 395 height 25
click at [920, 83] on link "Create Partner" at bounding box center [933, 87] width 97 height 24
click at [781, 459] on link "2" at bounding box center [780, 460] width 23 height 24
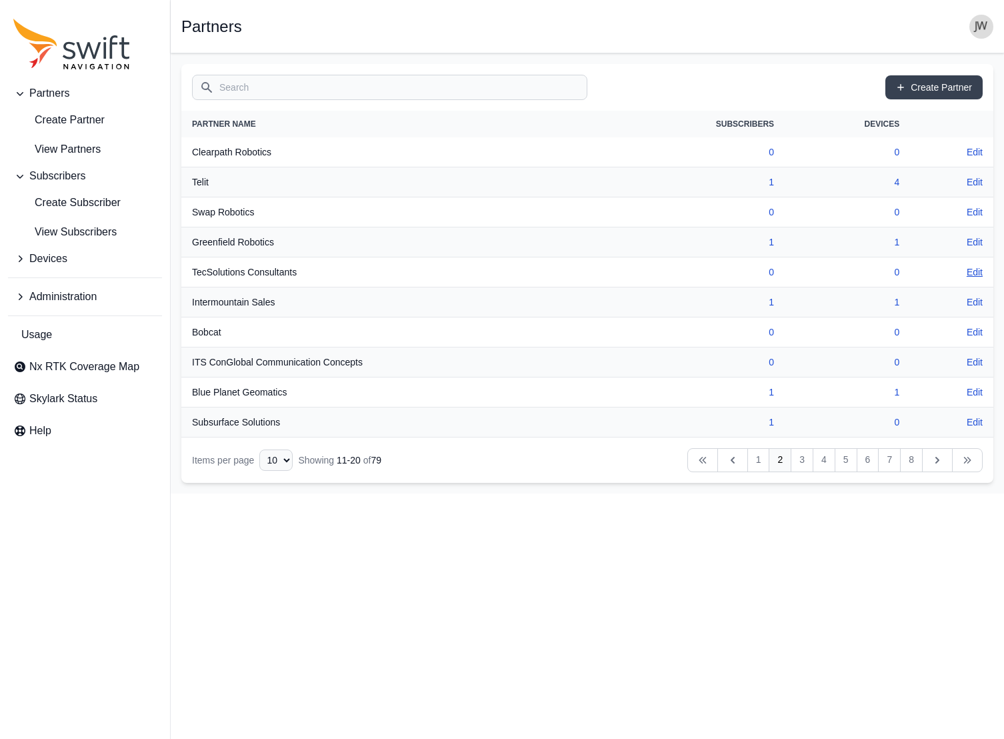
click at [967, 269] on link "Edit" at bounding box center [975, 271] width 16 height 13
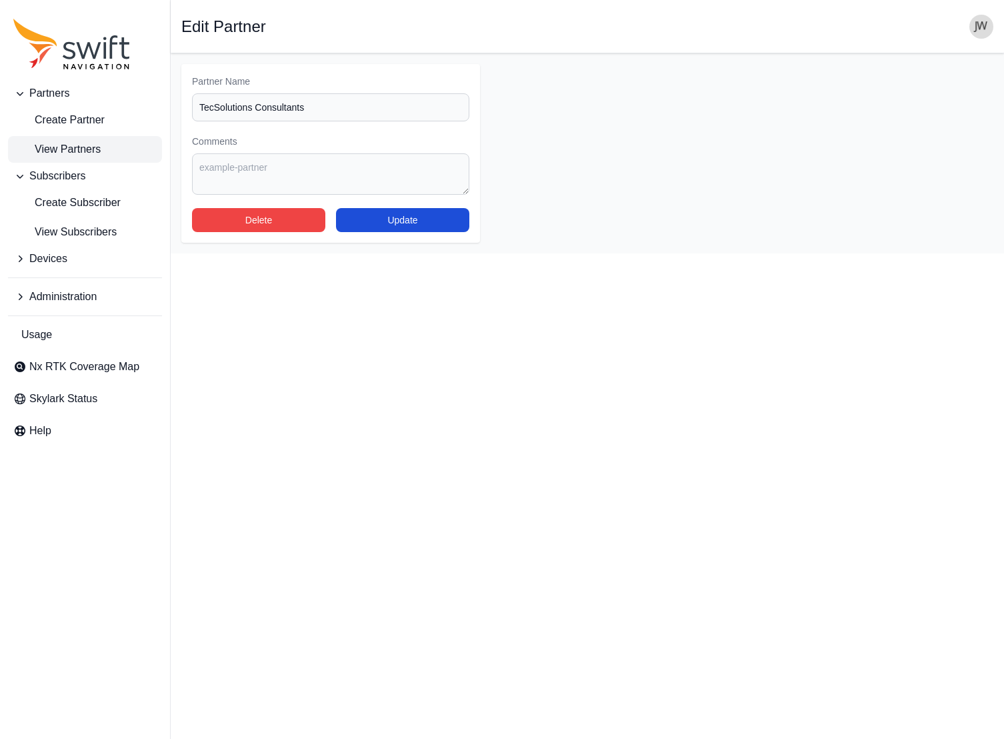
click at [53, 150] on span "View Partners" at bounding box center [56, 149] width 87 height 16
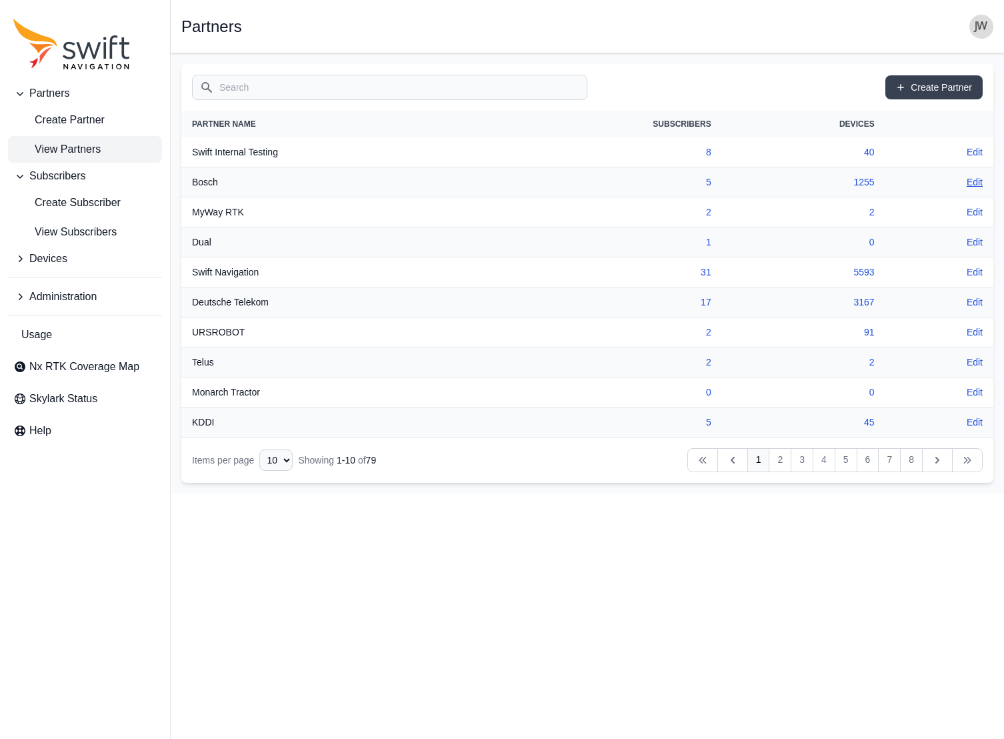
click at [973, 179] on link "Edit" at bounding box center [975, 181] width 16 height 13
click at [710, 211] on link "2" at bounding box center [708, 212] width 5 height 11
select select "15ebad76-1d73-4249-bd67-b5d560574fd4"
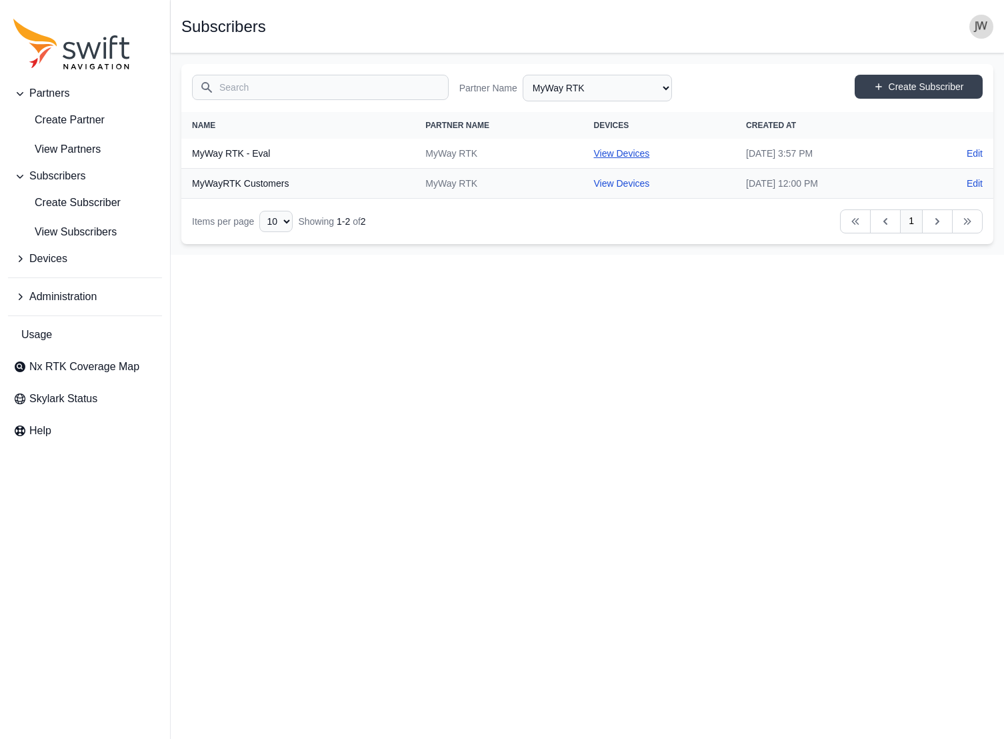
click at [594, 155] on link "View Devices" at bounding box center [622, 153] width 56 height 11
select select "b84e64f4-f35b-40c9-9462-c493e34fdfa1"
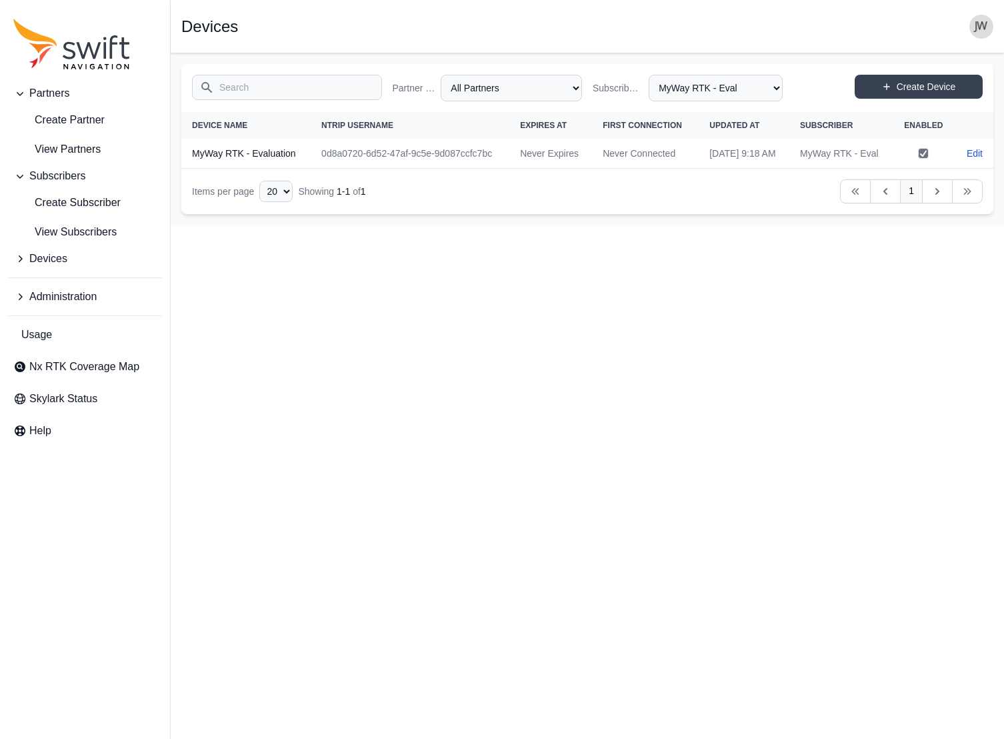
select select "15ebad76-1d73-4249-bd67-b5d560574fd4"
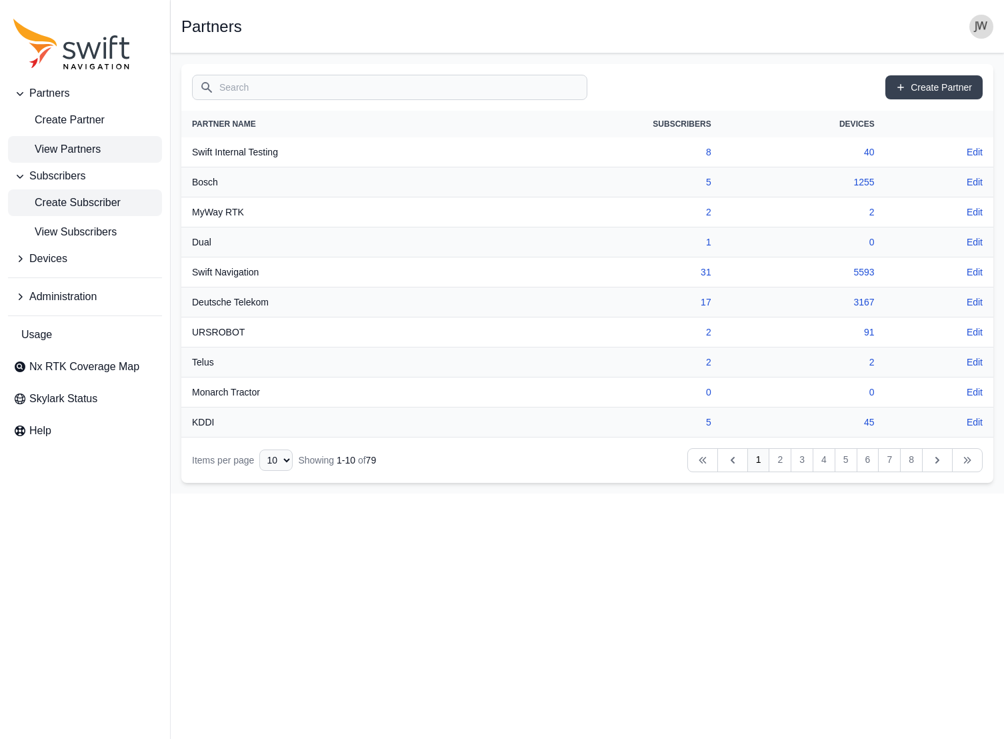
click at [60, 203] on span "Create Subscriber" at bounding box center [66, 203] width 107 height 16
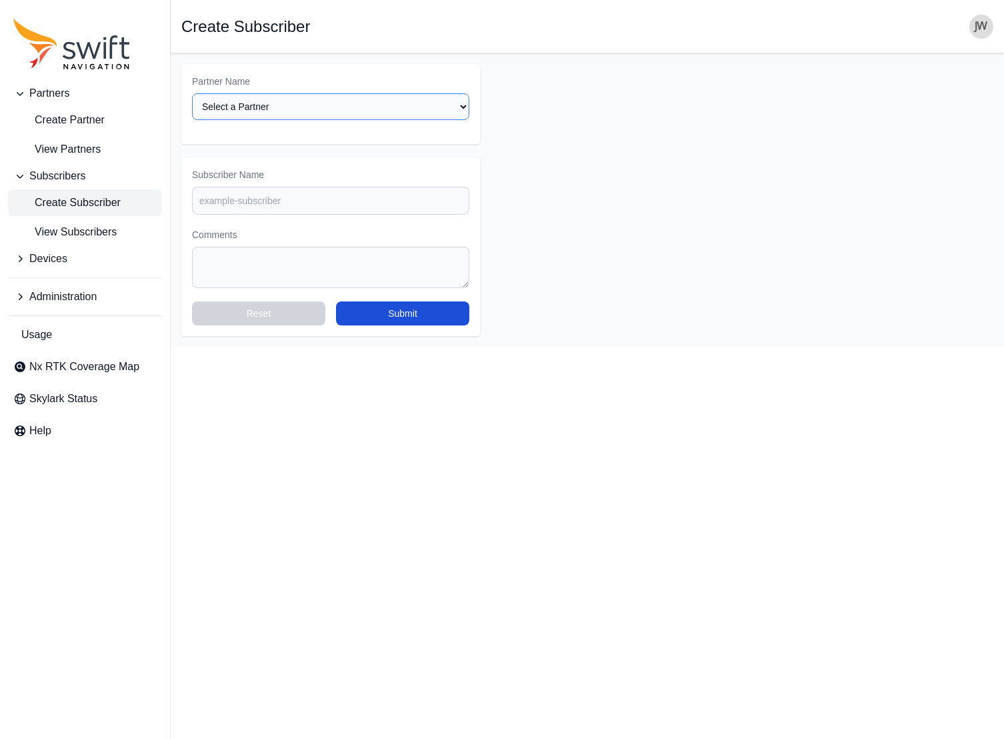
select select "8e53e0a1-21ac-4e4e-b959-56c701a08397"
click at [289, 187] on input "Subscriber Name" at bounding box center [330, 201] width 277 height 28
click at [76, 292] on span "Administration" at bounding box center [62, 297] width 67 height 16
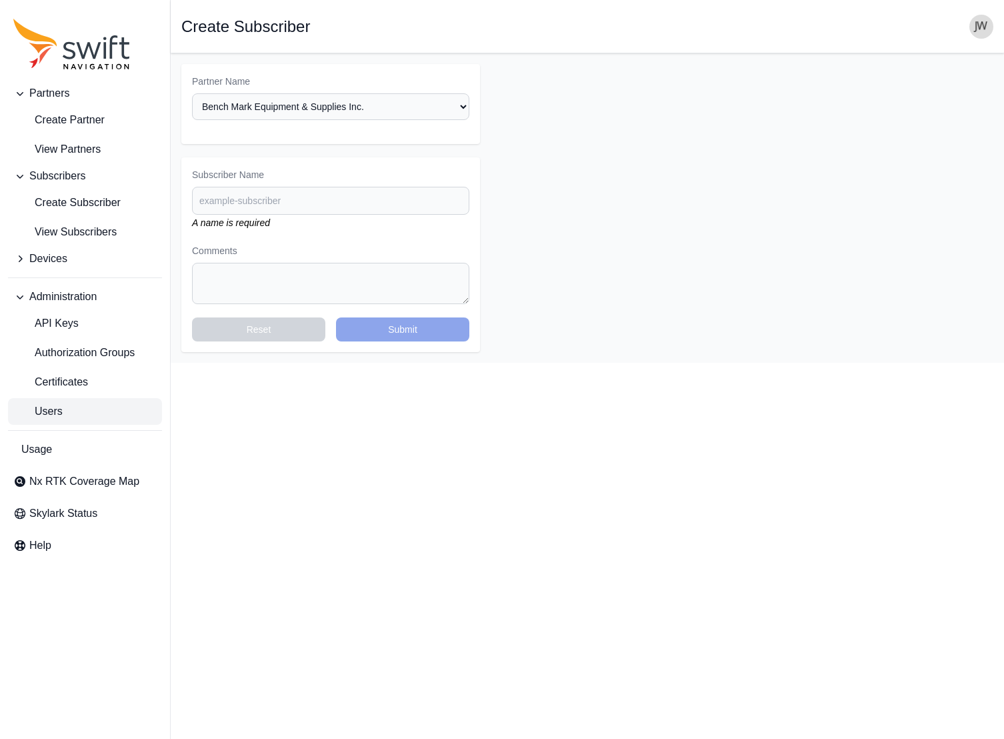
click at [49, 410] on span "Users" at bounding box center [37, 411] width 49 height 16
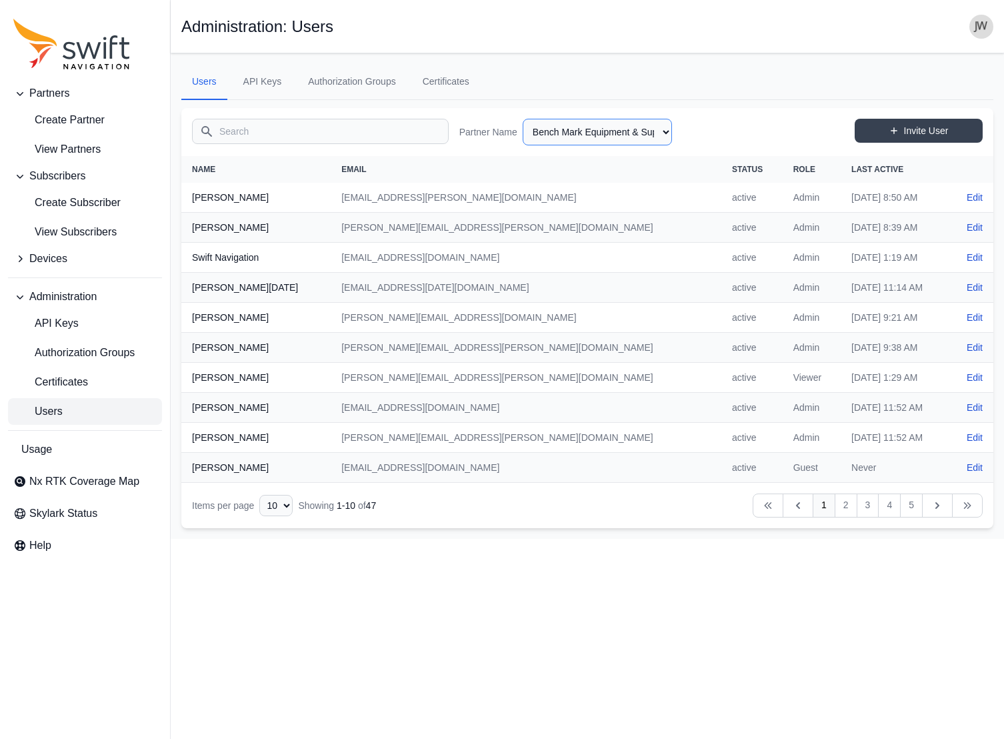
select select "8e53e0a1-21ac-4e4e-b959-56c701a08397"
